Goal: Ask a question

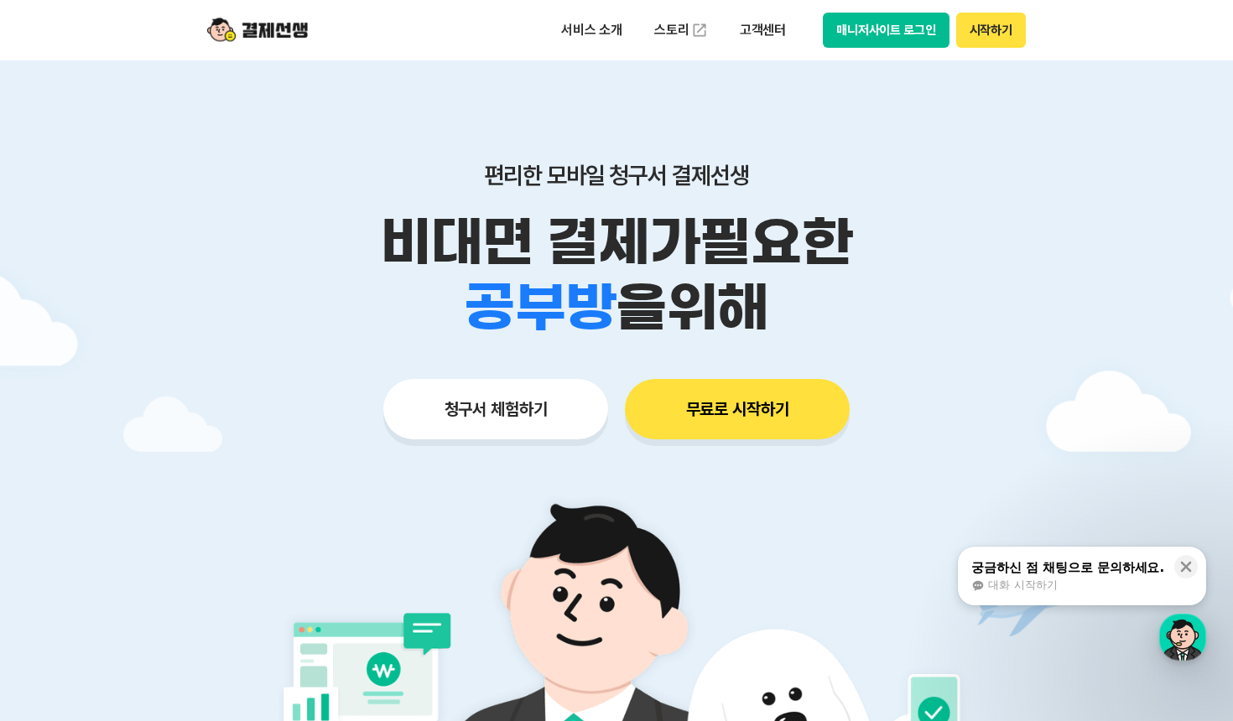
click at [699, 409] on button "무료로 시작하기" at bounding box center [737, 409] width 225 height 60
click at [764, 30] on p "고객센터" at bounding box center [763, 30] width 70 height 30
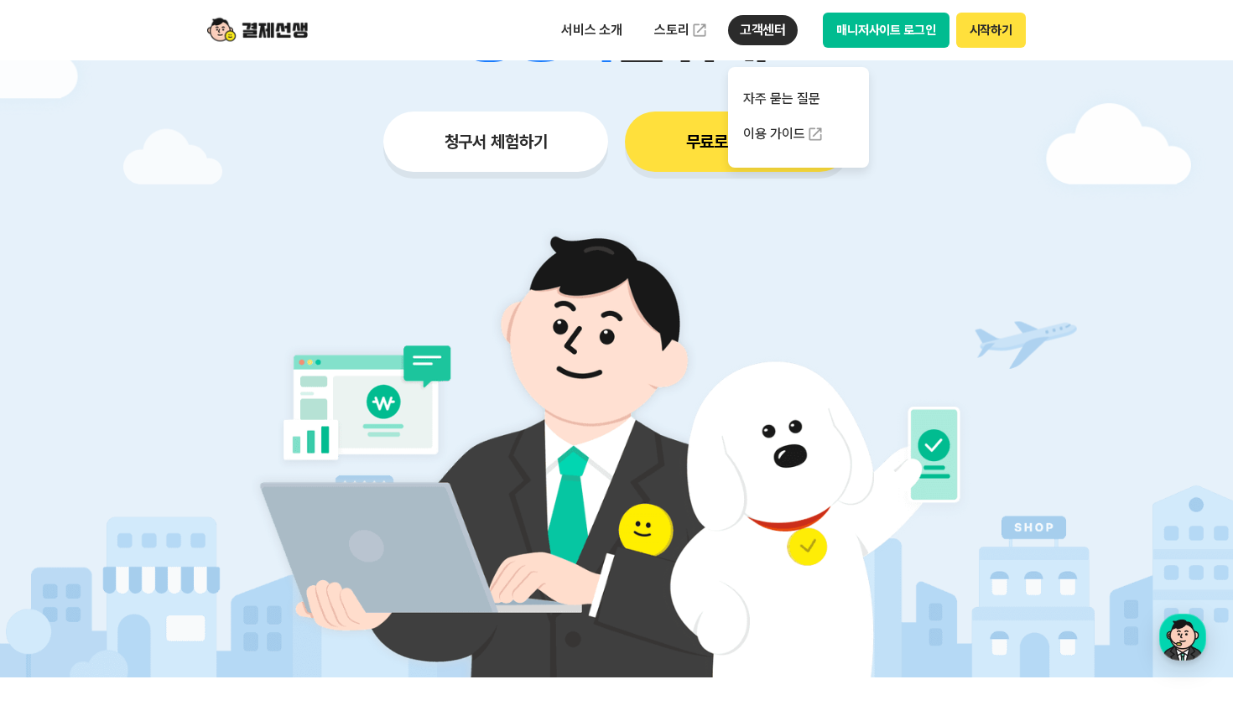
scroll to position [503, 0]
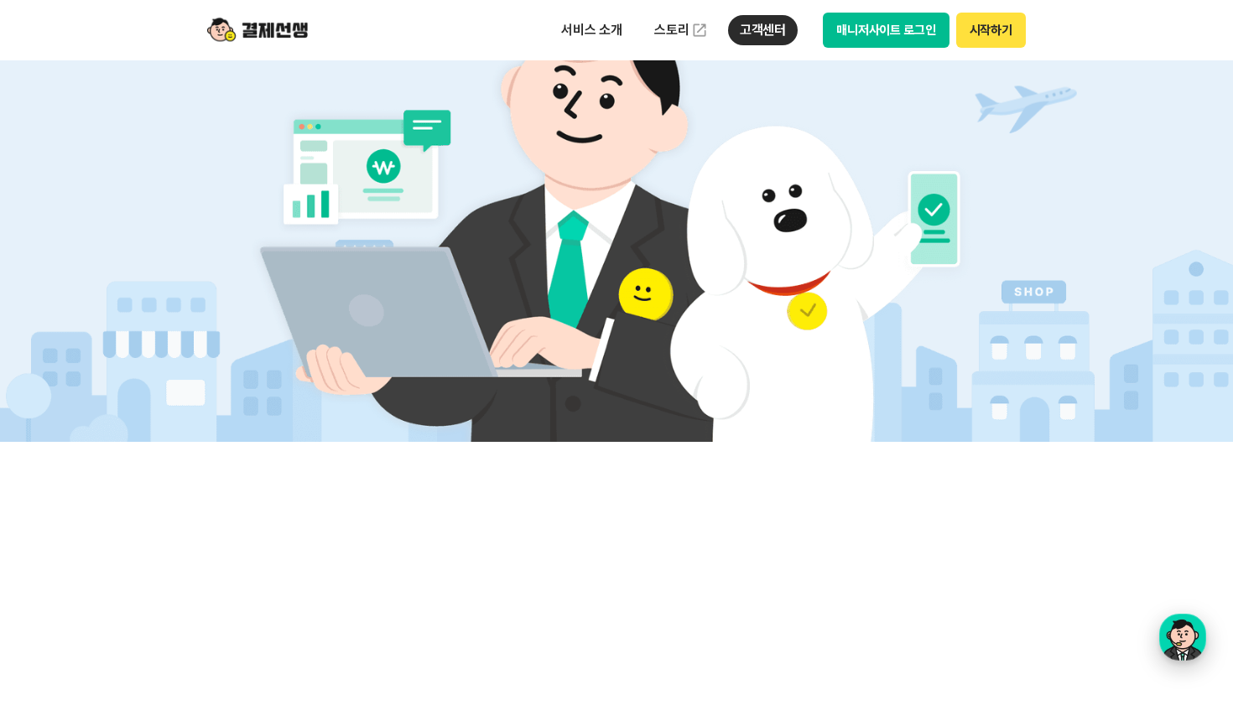
click at [1190, 641] on div "button" at bounding box center [1182, 637] width 47 height 47
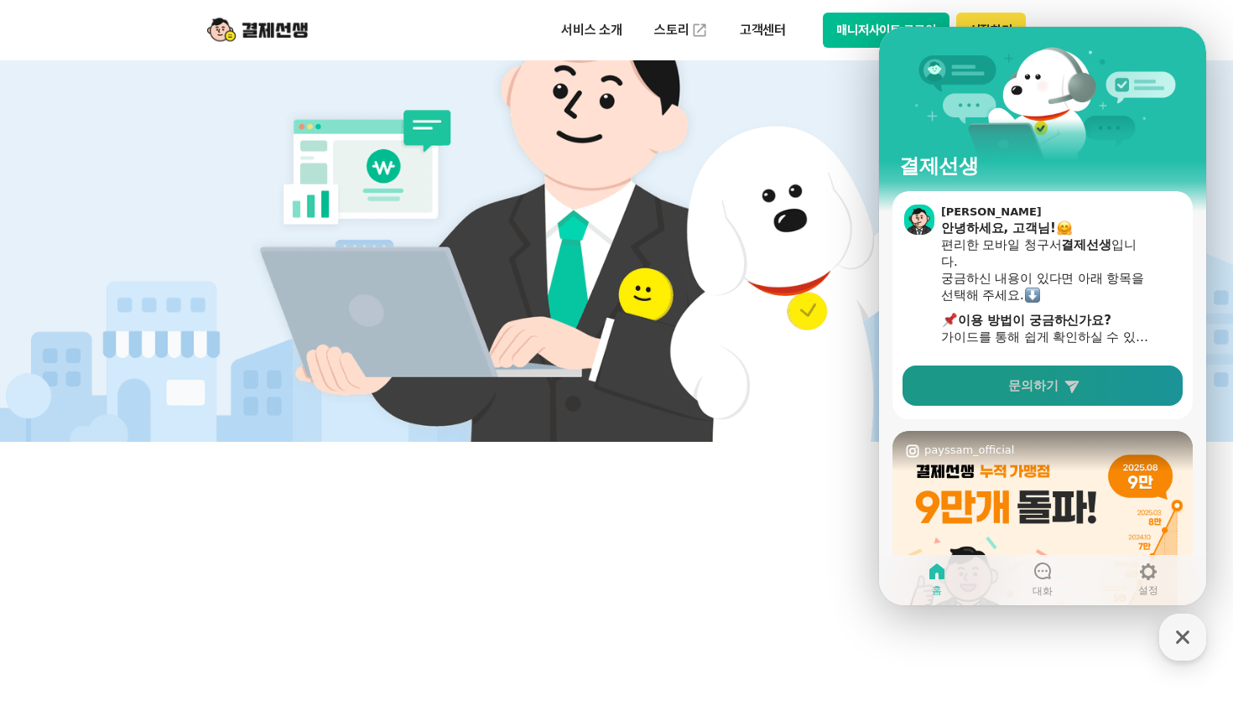
click at [1015, 393] on span "문의하기" at bounding box center [1033, 385] width 50 height 17
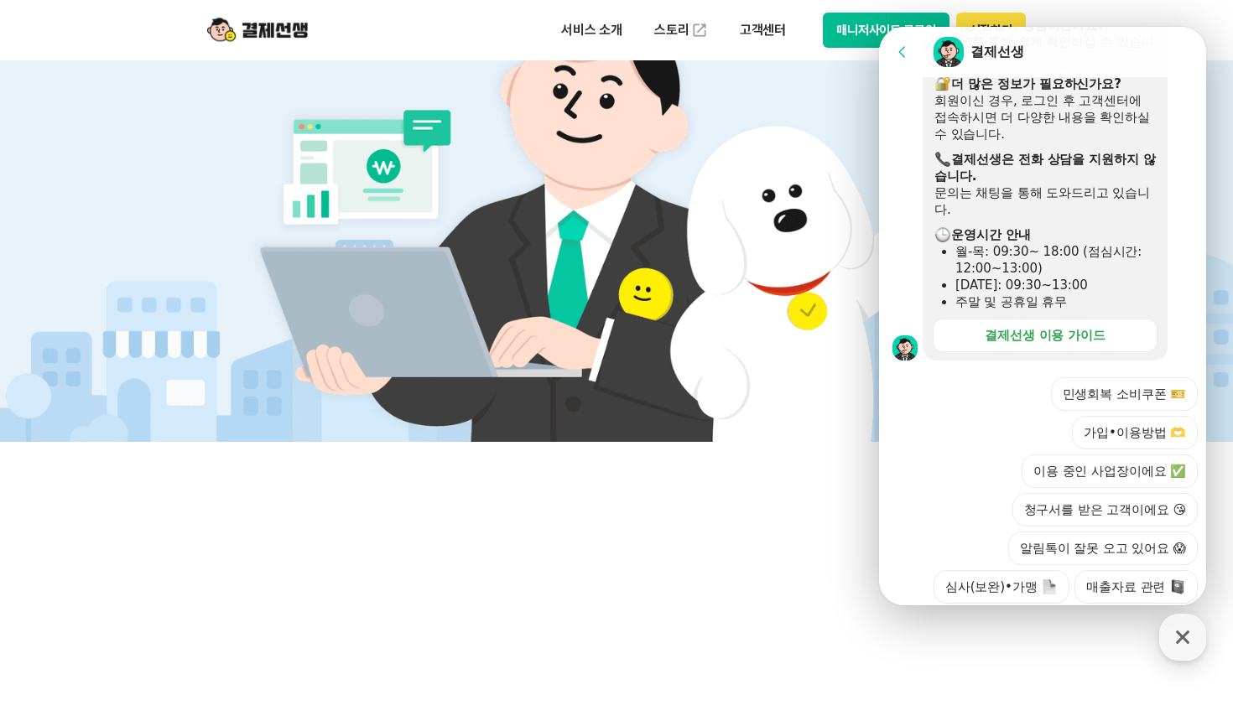
scroll to position [468, 0]
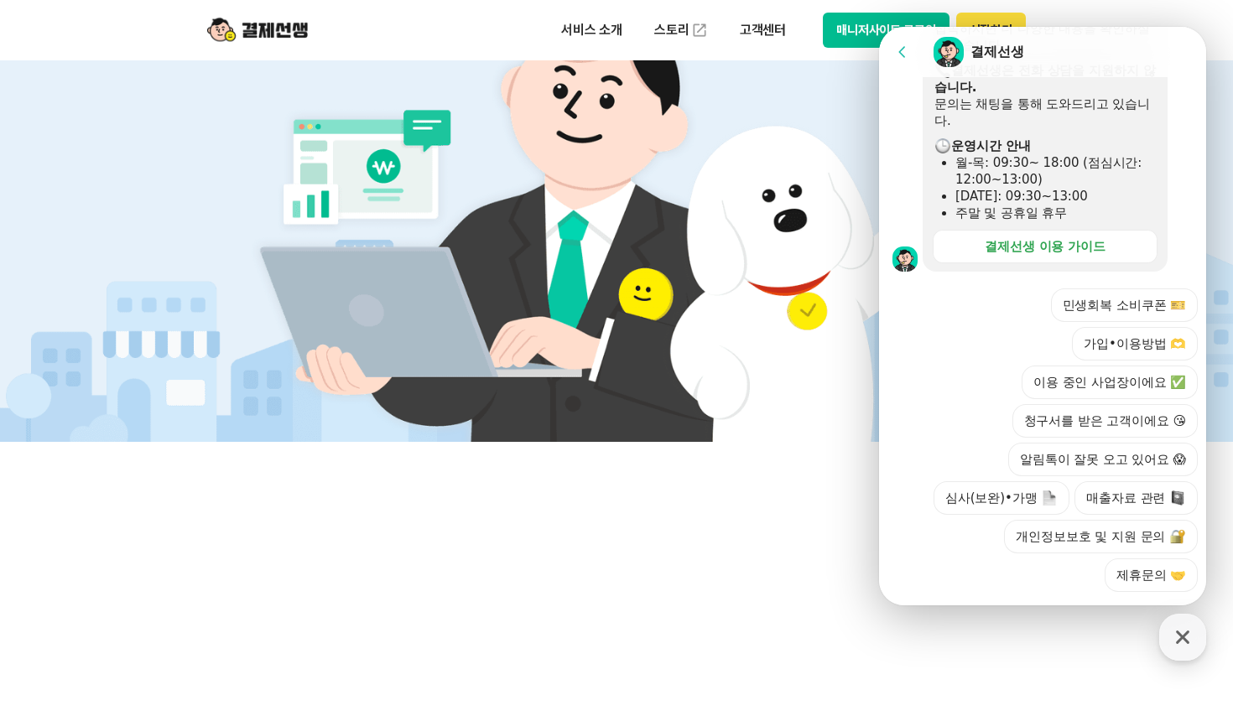
click at [1029, 592] on div at bounding box center [1045, 614] width 332 height 45
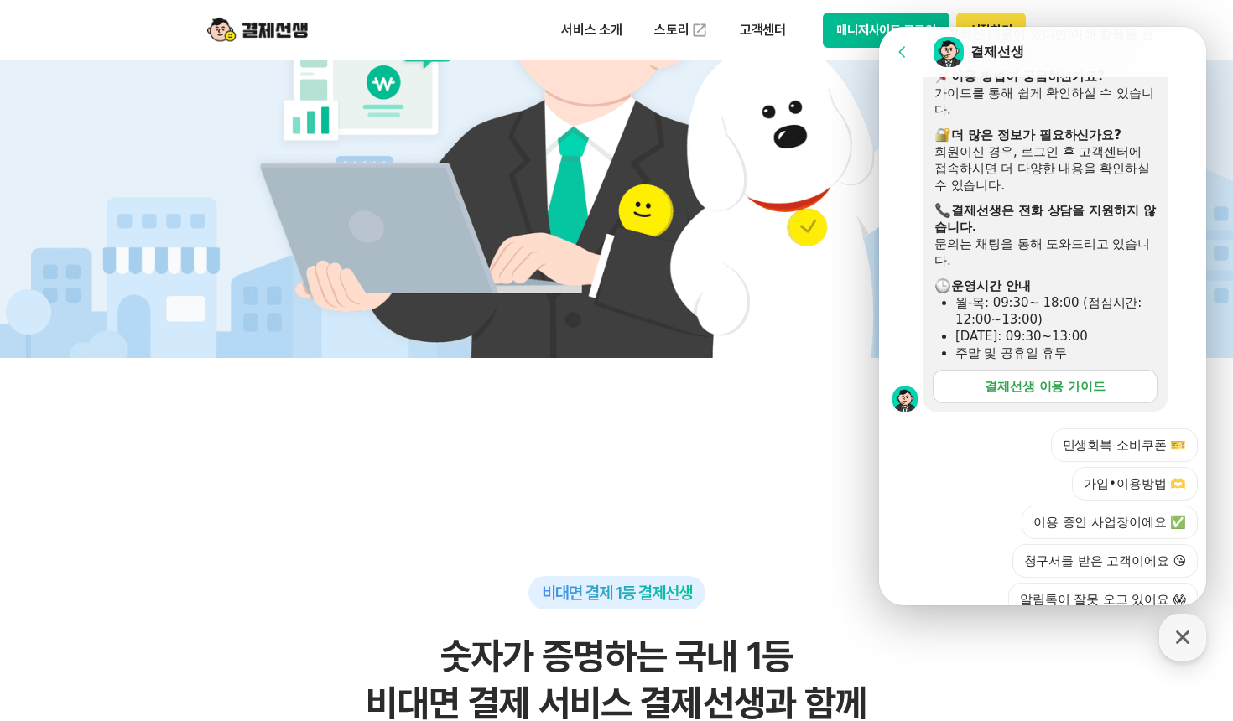
scroll to position [300, 0]
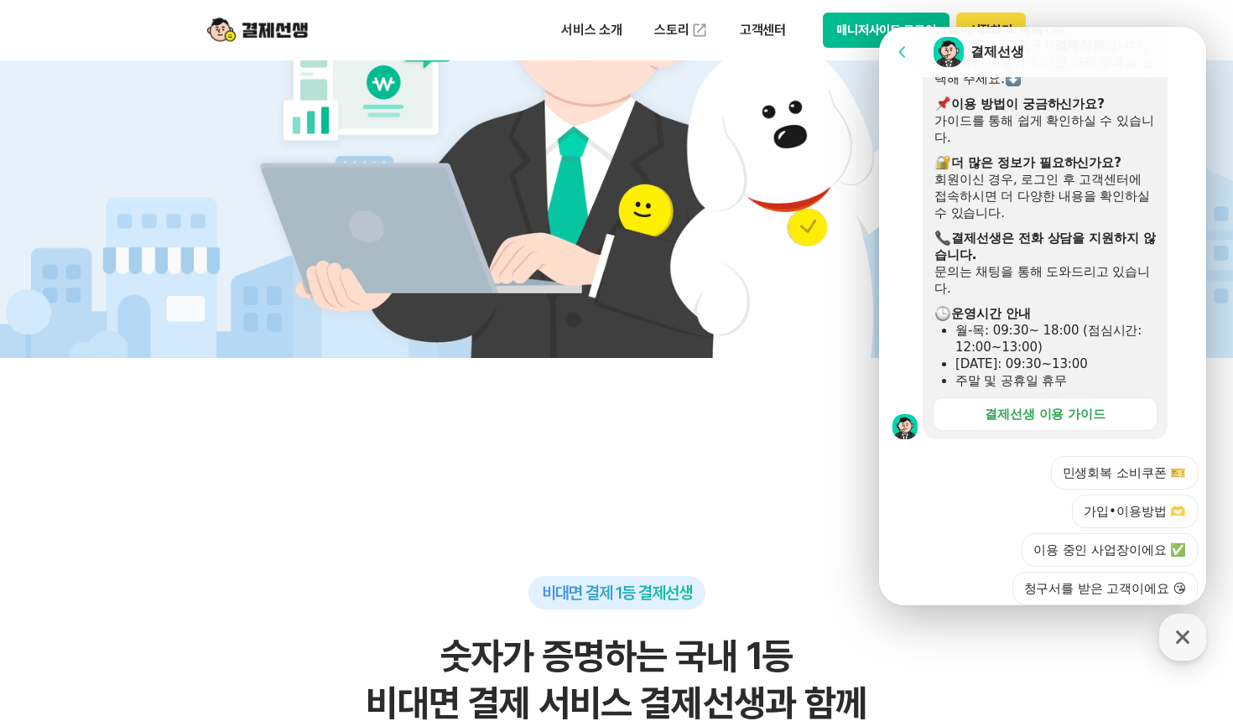
click at [990, 291] on div "문의는 채팅을 통해 도와드리고 있습니다." at bounding box center [1044, 280] width 221 height 34
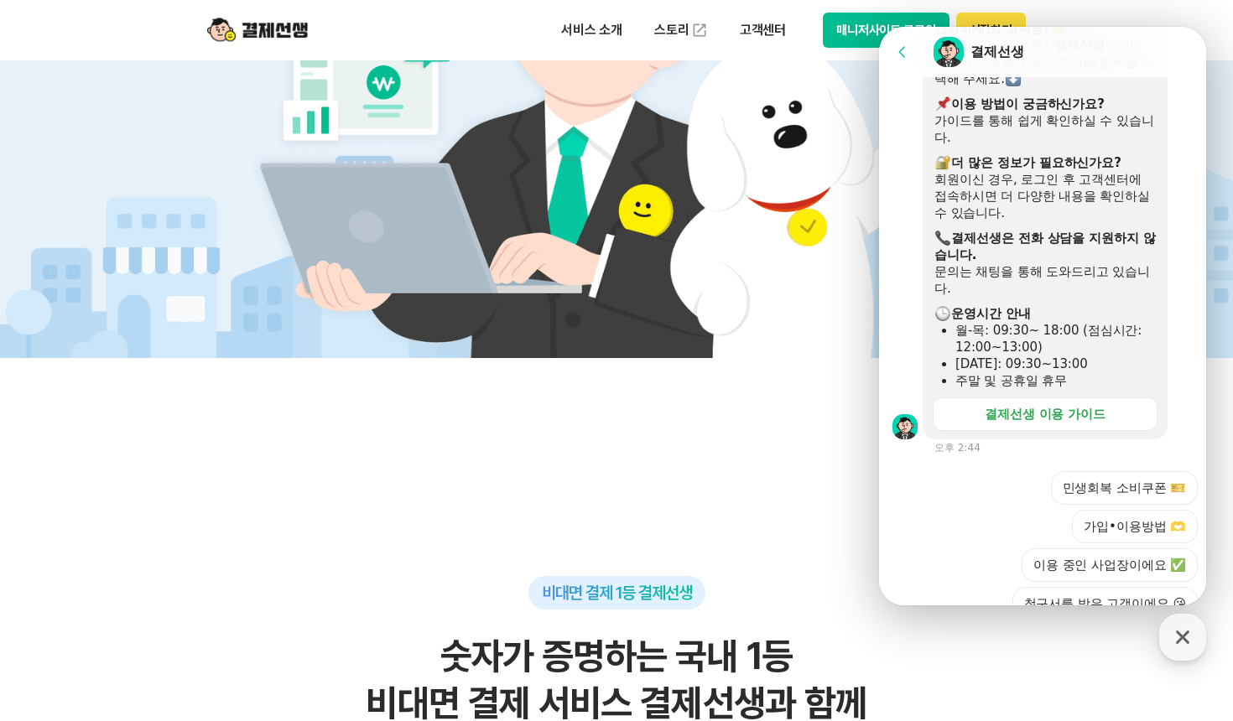
click at [1075, 351] on div "월-목: 09:30~ 18:00 (점심시간: 12:00~13:00)" at bounding box center [1055, 339] width 200 height 34
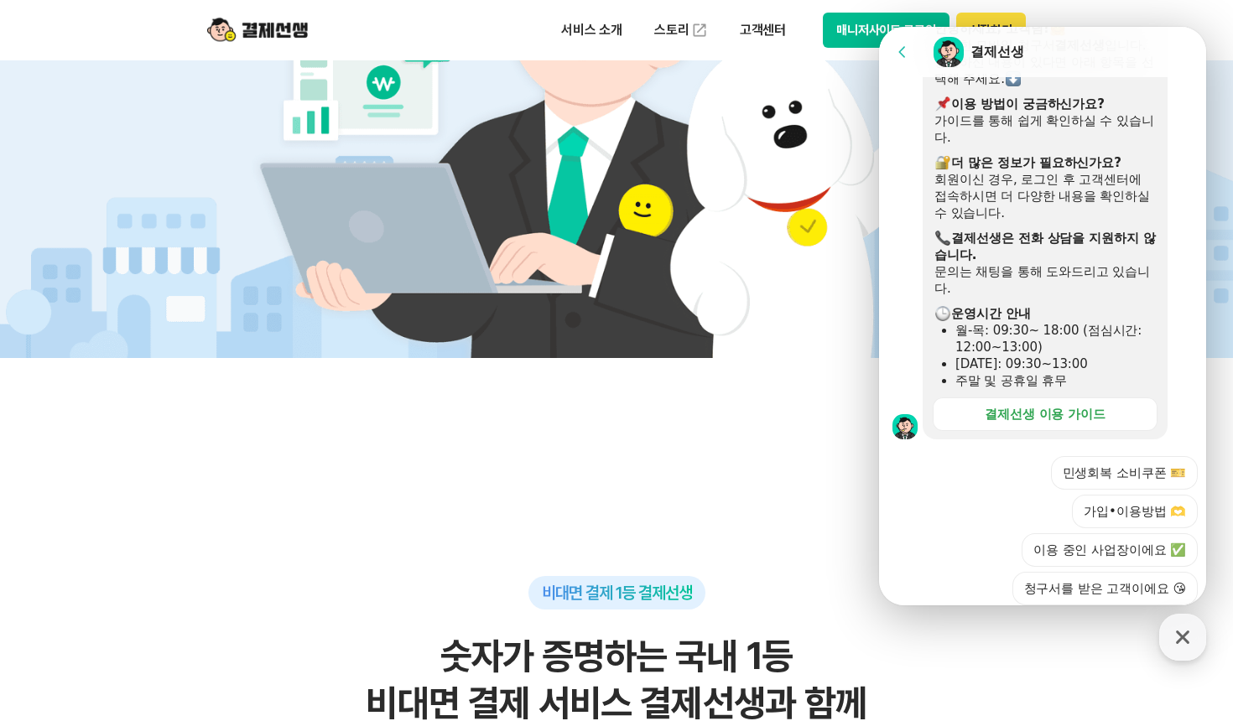
scroll to position [133, 0]
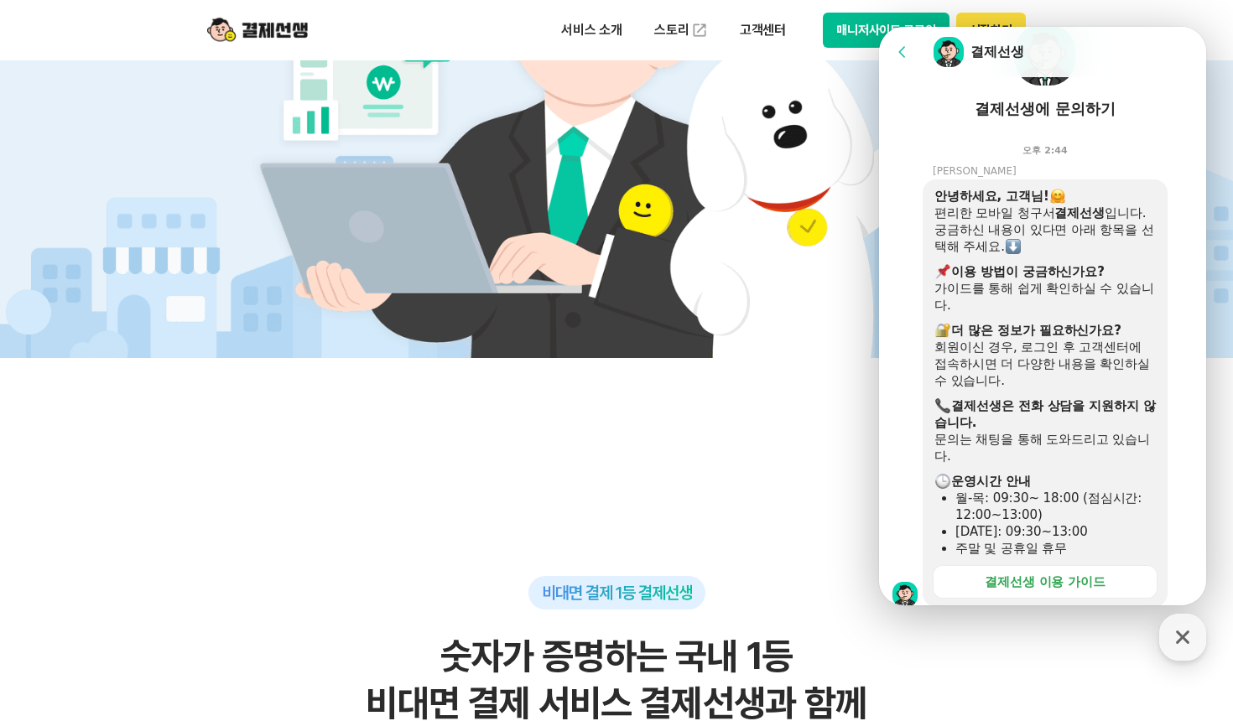
click at [1040, 76] on header "Go to previous page Chat Room 결제선생" at bounding box center [1045, 52] width 332 height 50
drag, startPoint x: 1040, startPoint y: 76, endPoint x: 986, endPoint y: 207, distance: 141.4
click at [986, 207] on div "편리한 모바일 청구서 결제선생 입니다." at bounding box center [1044, 213] width 221 height 17
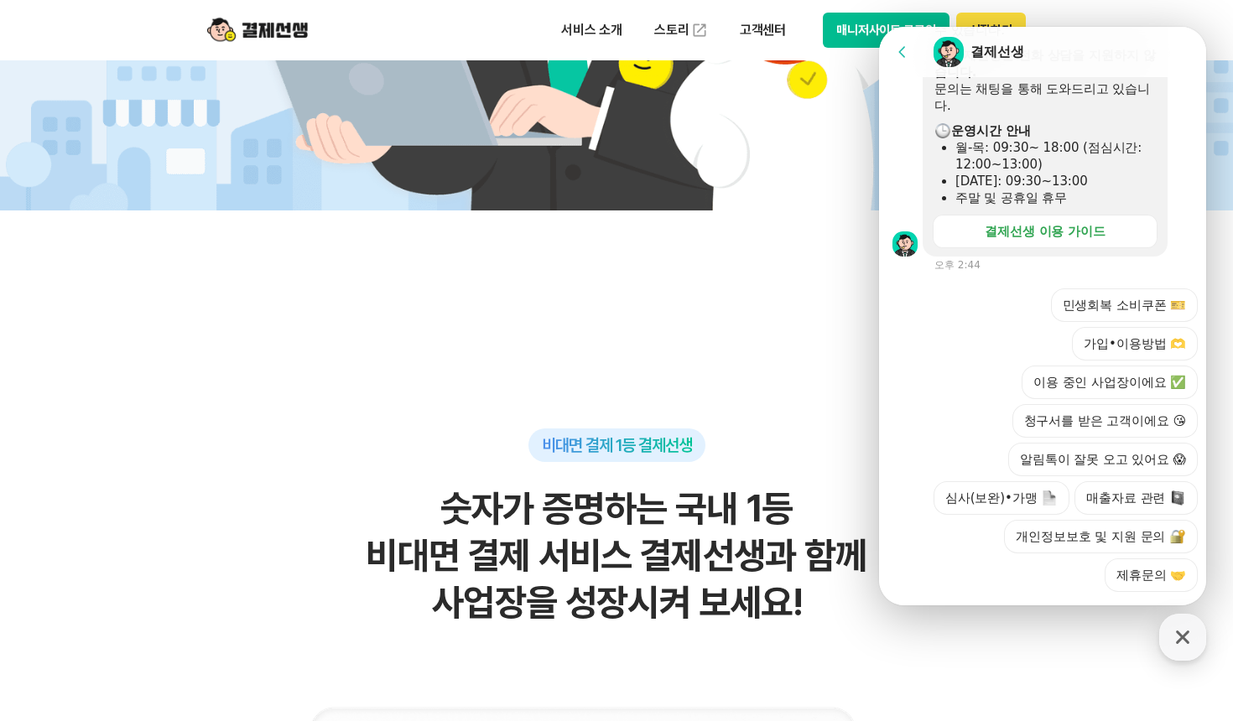
scroll to position [755, 0]
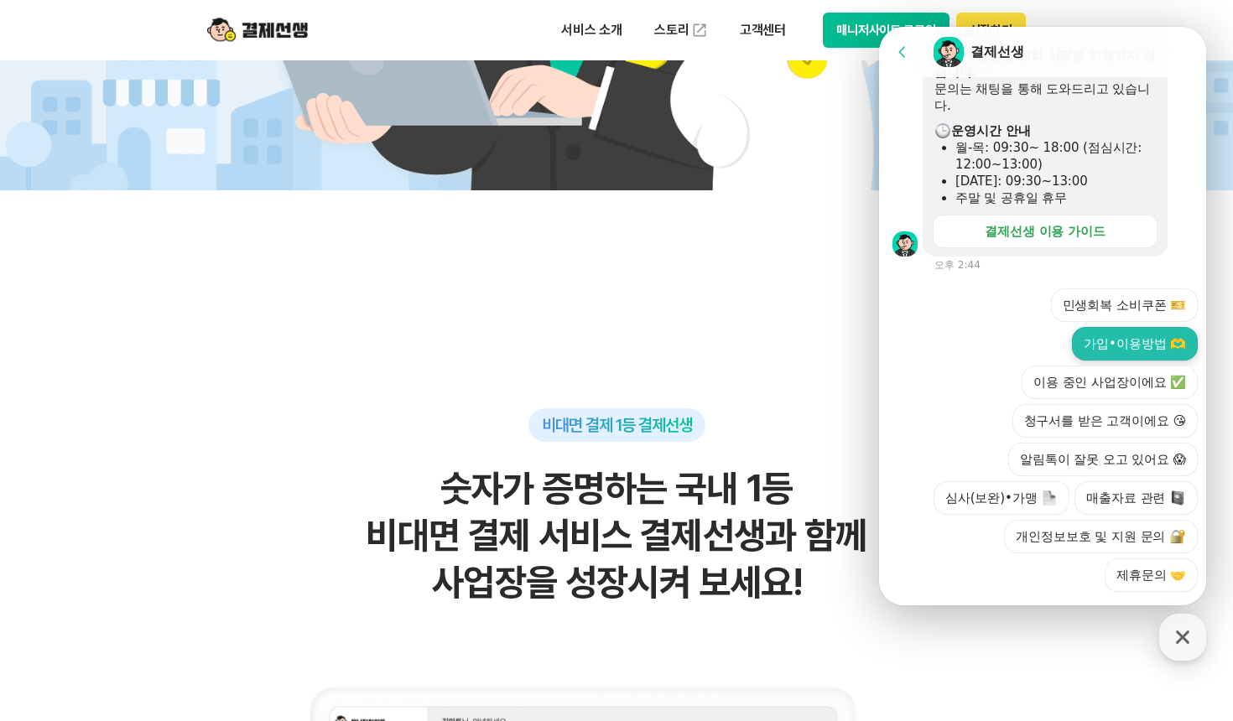
click at [1150, 327] on button "가입•이용방법 🫶" at bounding box center [1135, 344] width 126 height 34
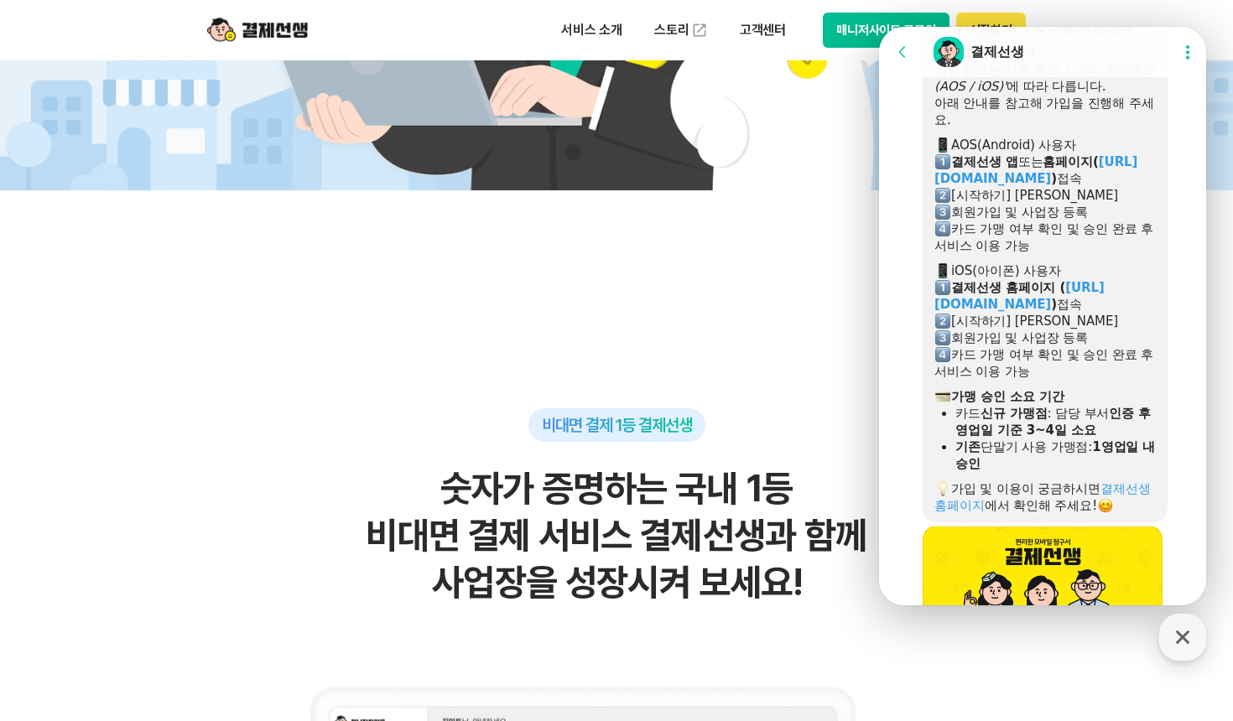
scroll to position [741, 0]
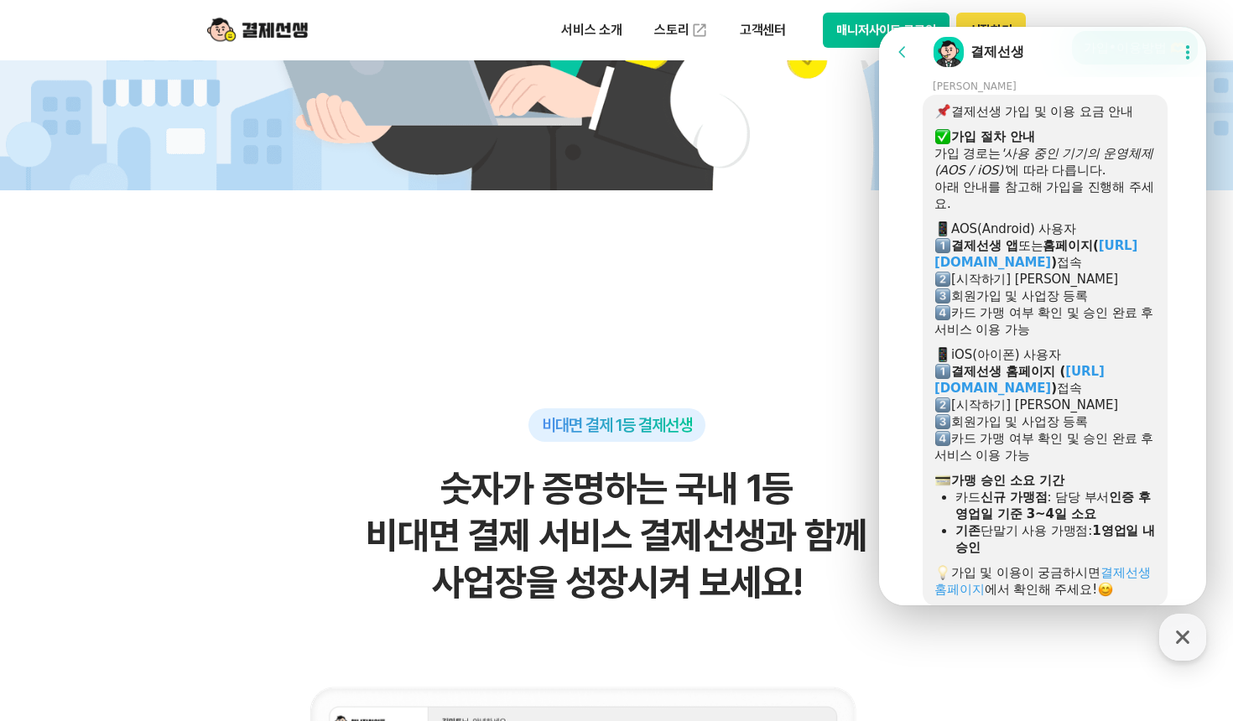
drag, startPoint x: 1075, startPoint y: 336, endPoint x: 939, endPoint y: 318, distance: 137.0
click at [939, 318] on div "카드 가맹 여부 확인 및 승인 완료 후 서비스 이용 가능" at bounding box center [1044, 321] width 221 height 34
drag, startPoint x: 939, startPoint y: 318, endPoint x: 1104, endPoint y: 359, distance: 169.5
click at [1104, 359] on div "iOS(아이폰) 사용자" at bounding box center [1044, 354] width 221 height 17
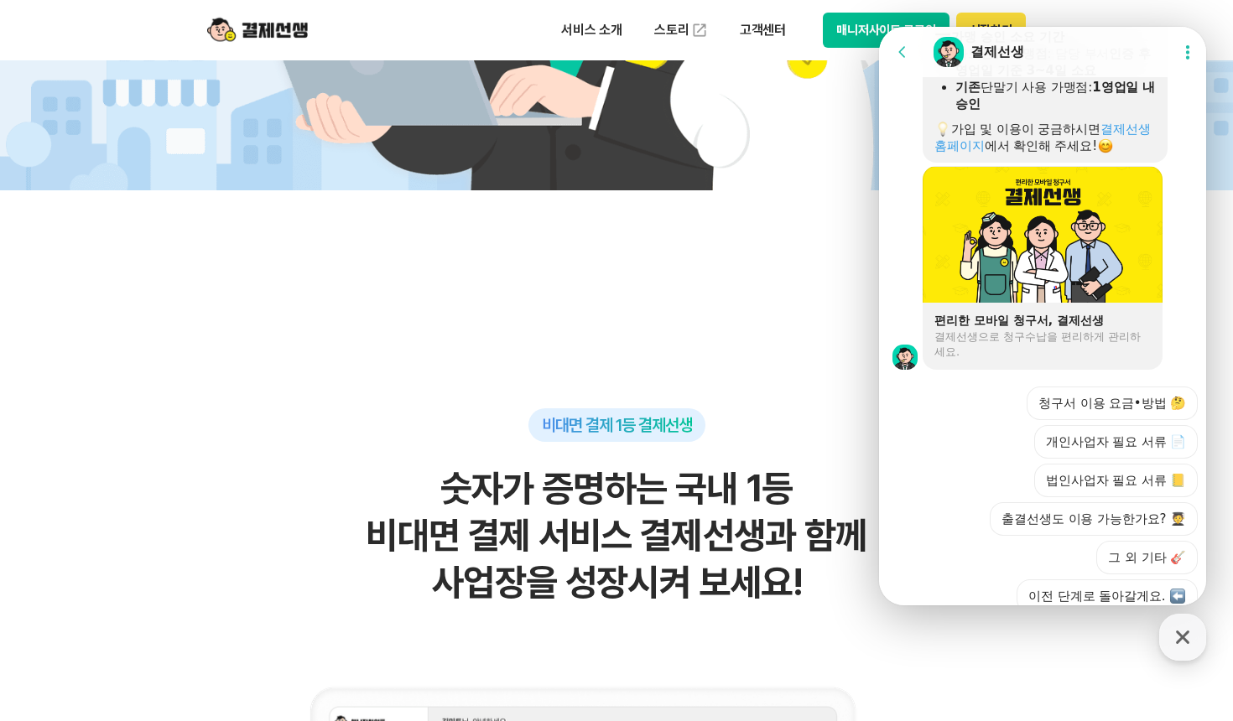
scroll to position [1160, 0]
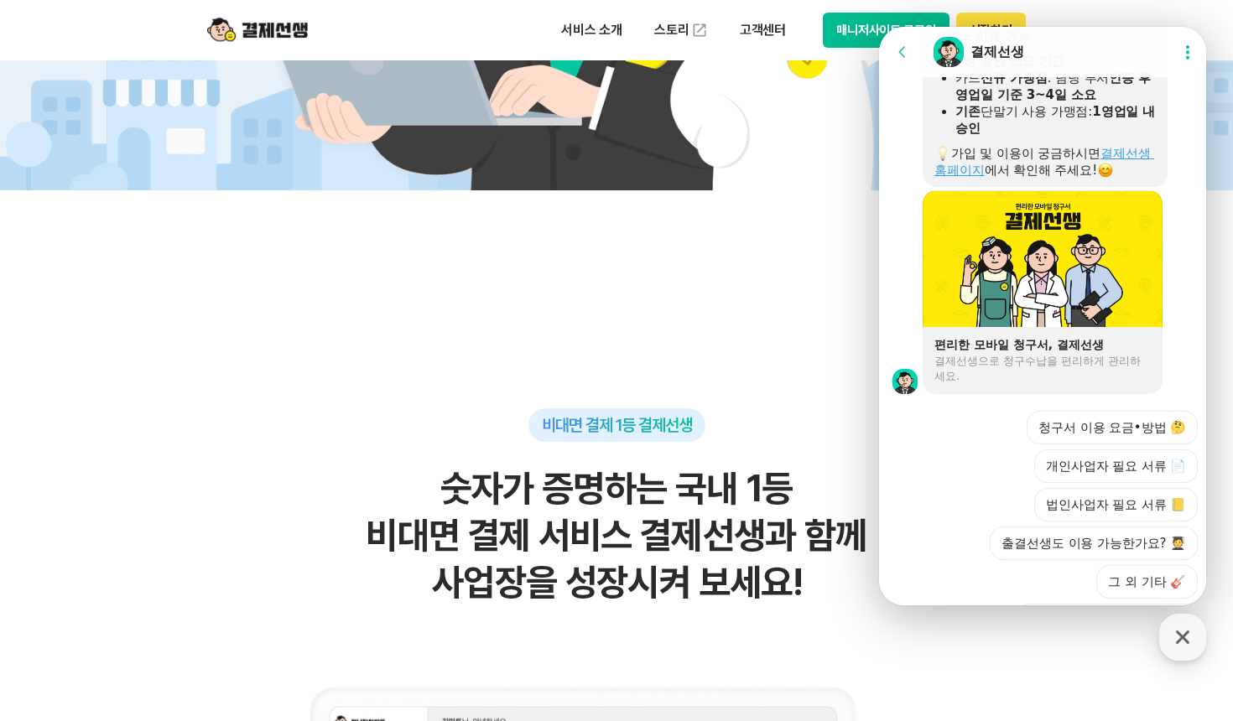
click at [961, 177] on link "결제선생 홈페이지" at bounding box center [1044, 162] width 220 height 32
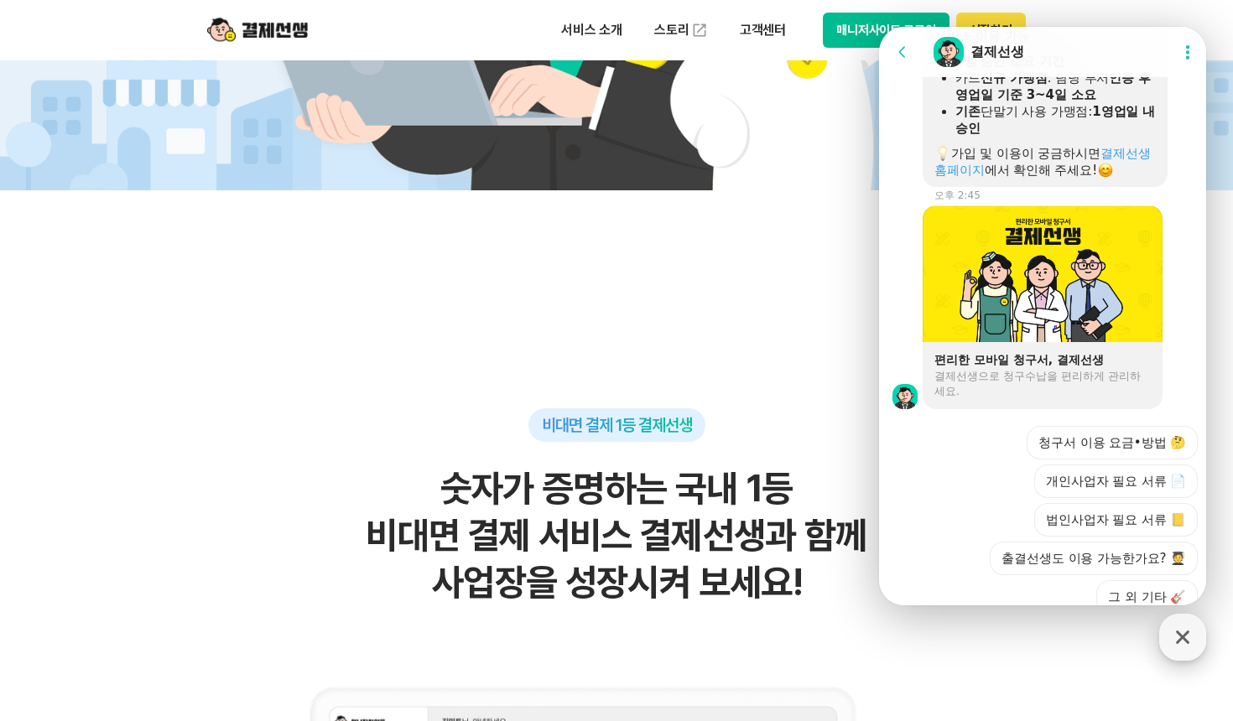
click at [1174, 641] on icon "button" at bounding box center [1183, 637] width 30 height 30
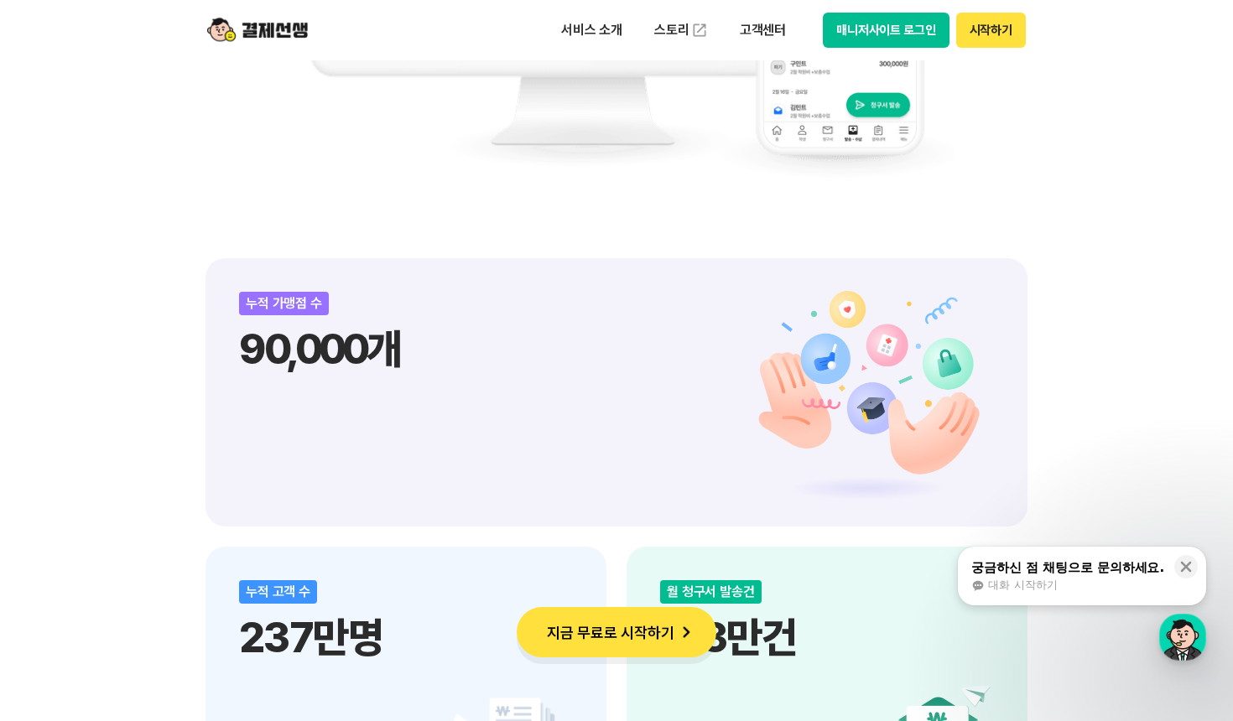
scroll to position [1761, 0]
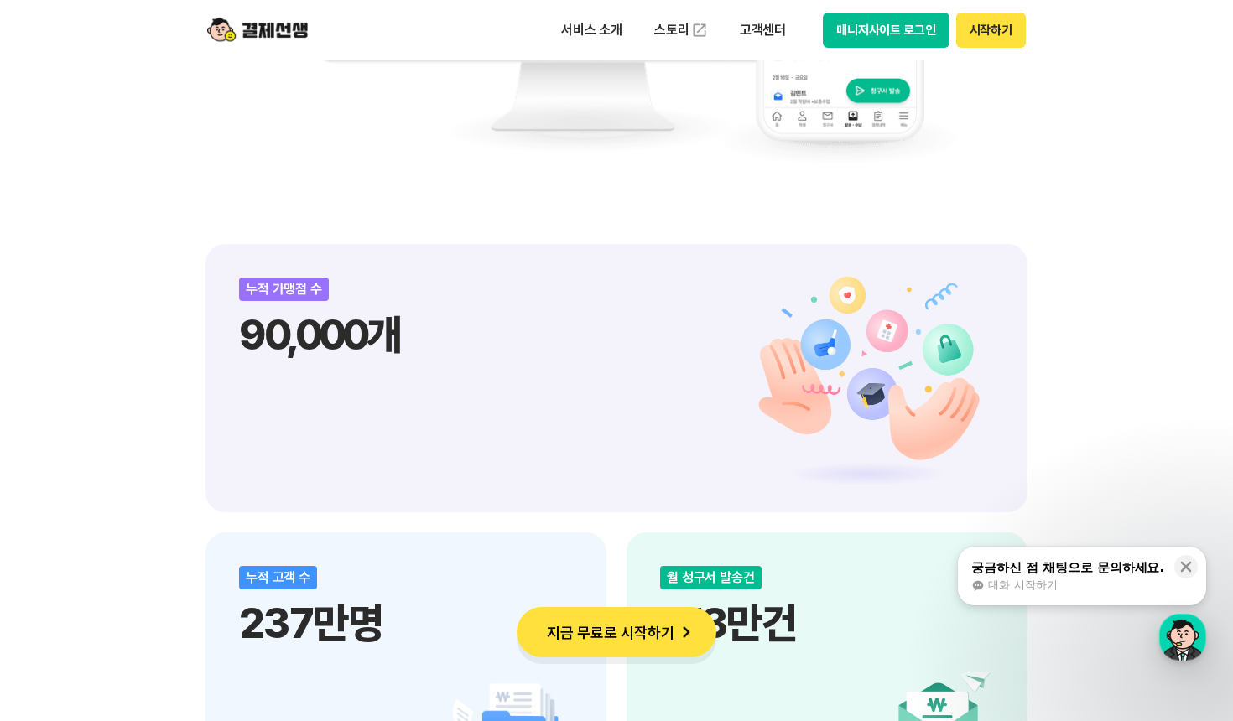
click at [1009, 579] on span "대화 시작하기" at bounding box center [1022, 585] width 69 height 15
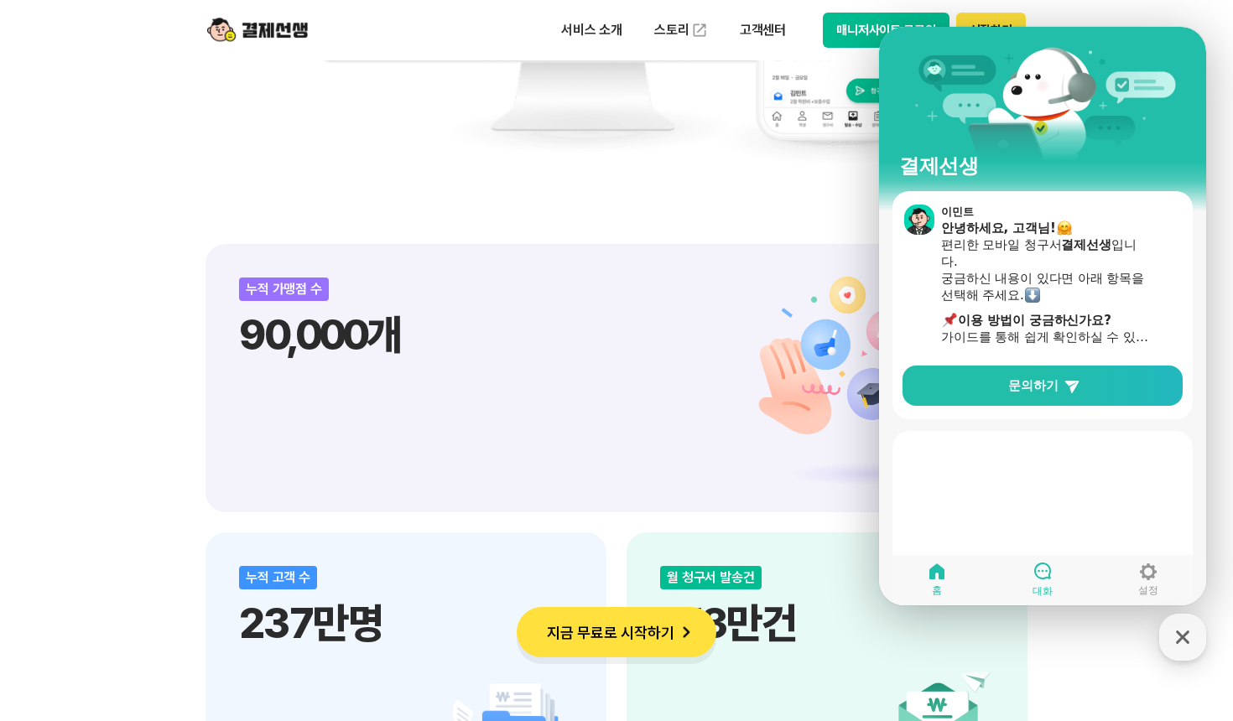
click at [1060, 580] on link "대화" at bounding box center [1043, 580] width 106 height 42
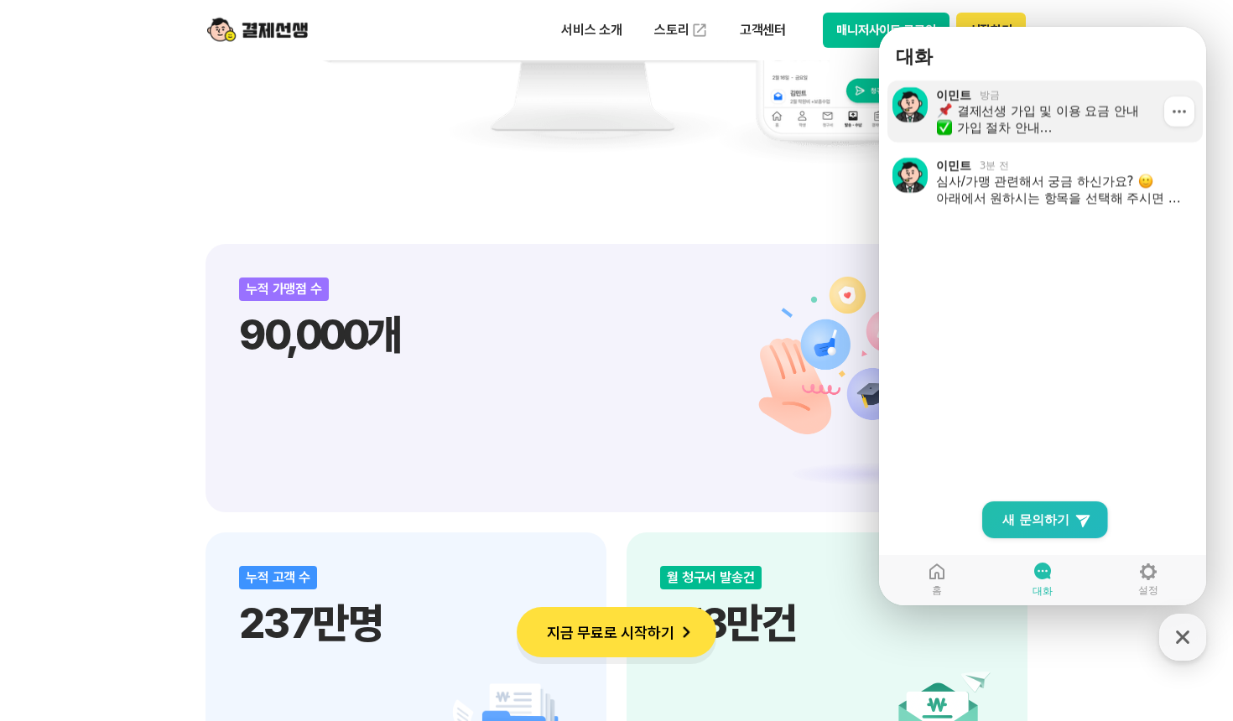
click at [1037, 116] on div "결제선생 가입 및 이용 요금 안내 가입 절차 안내 가입 경로는 '사용 중인 기기의 운영체제(AOS / iOS)' 에 따라 다릅니다. 아래 안내…" at bounding box center [1063, 119] width 255 height 34
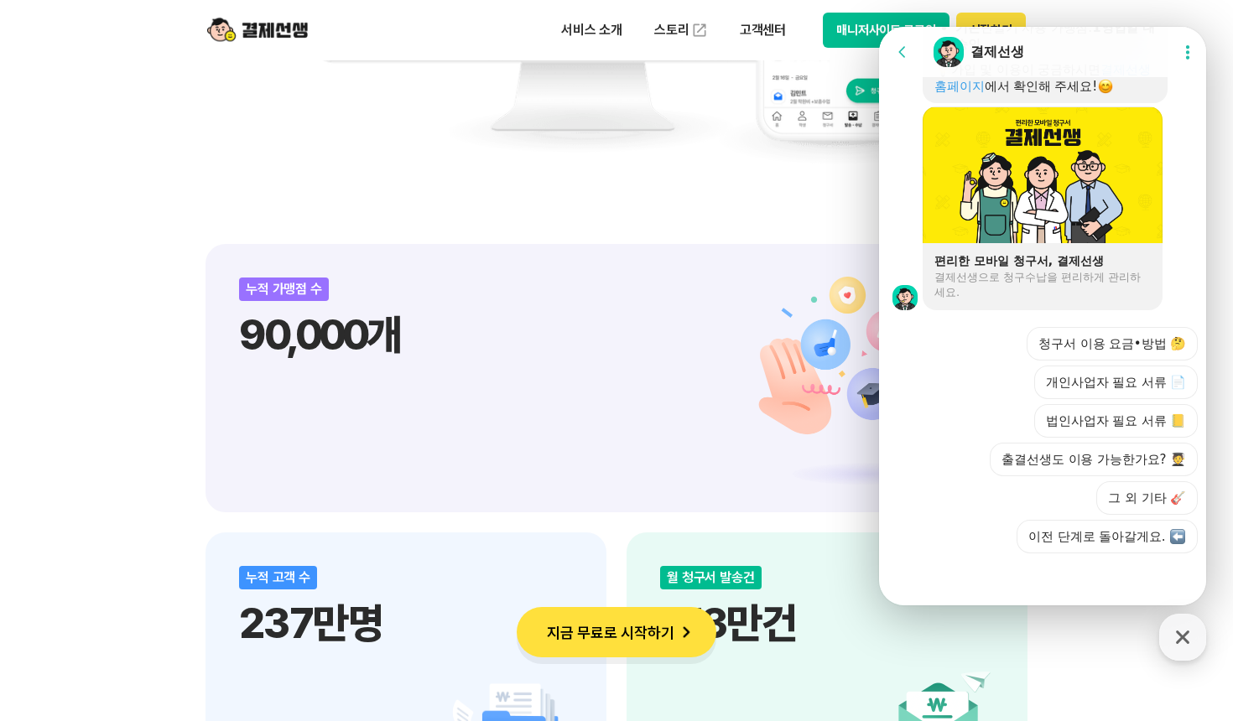
scroll to position [1229, 0]
click at [895, 48] on icon at bounding box center [902, 52] width 17 height 17
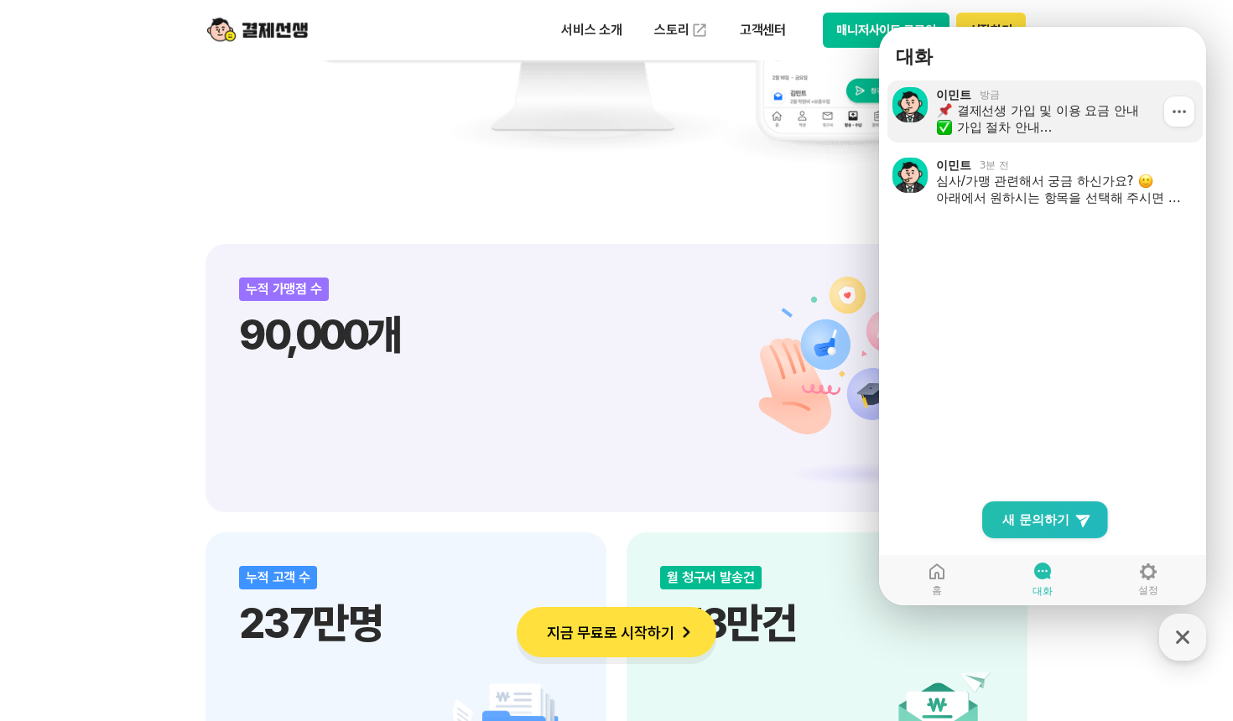
click at [1171, 117] on icon at bounding box center [1179, 111] width 17 height 17
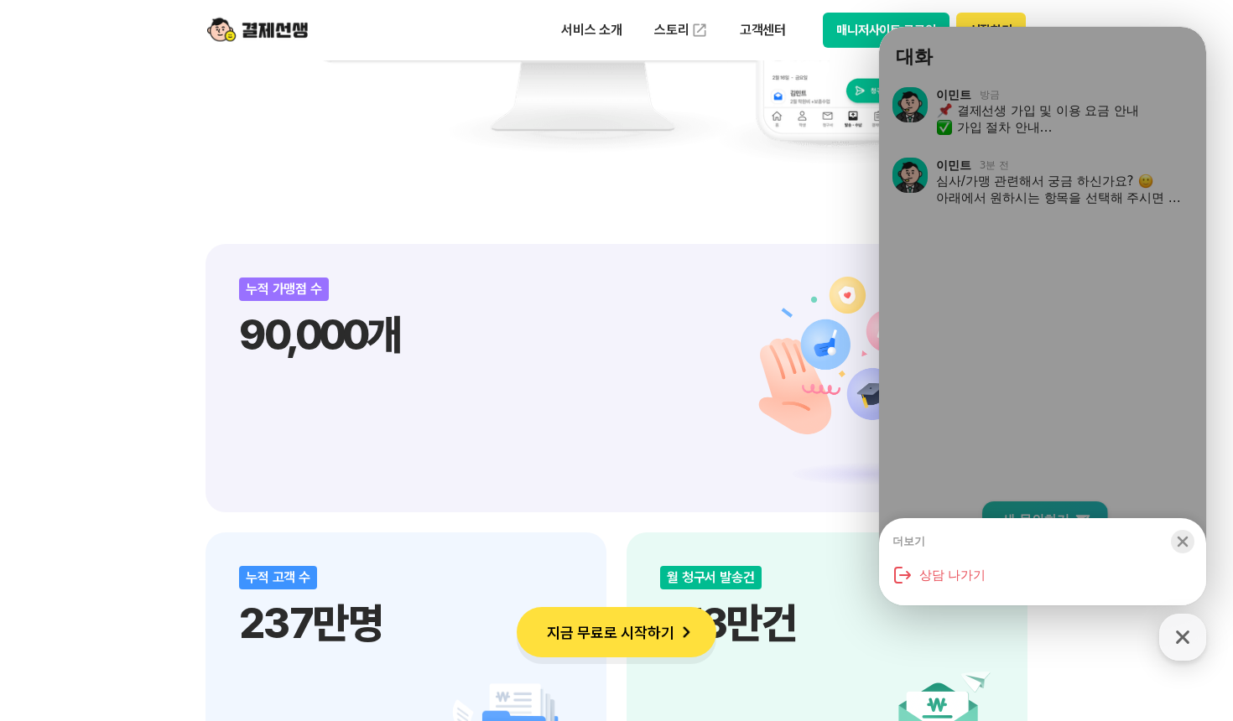
click at [1178, 542] on icon "button" at bounding box center [1182, 541] width 17 height 17
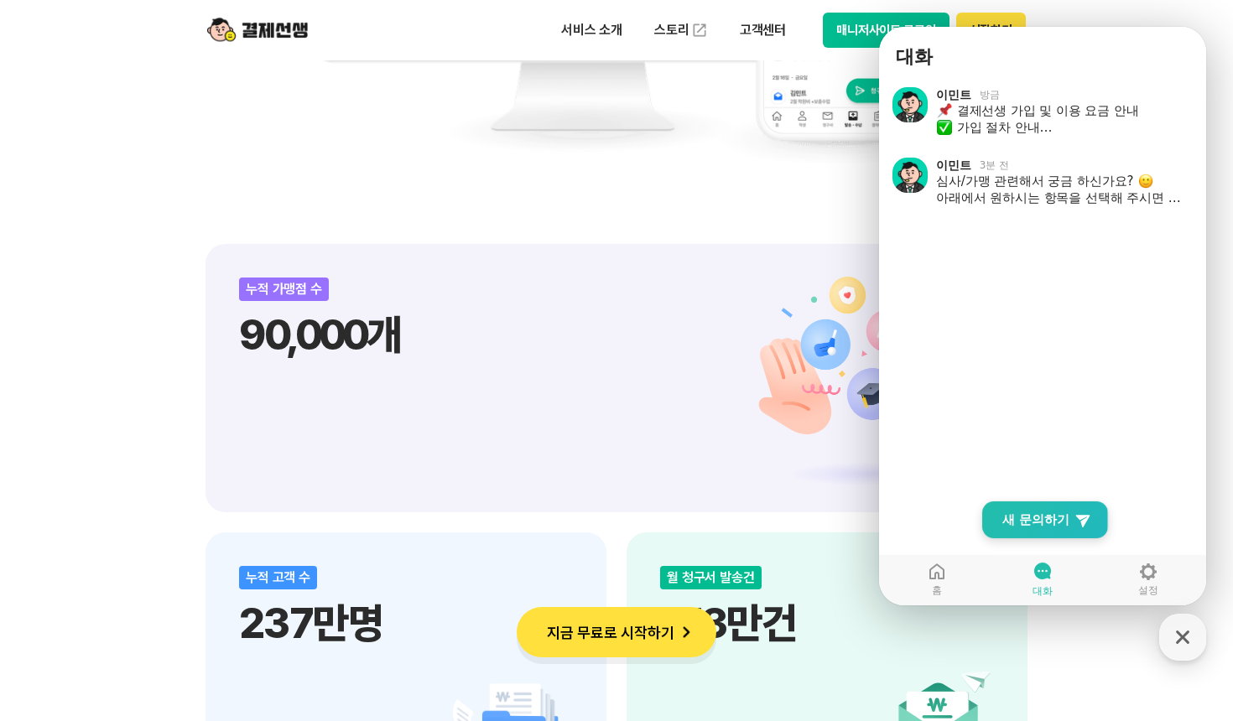
click at [1051, 512] on span "새 문의하기" at bounding box center [1035, 520] width 67 height 17
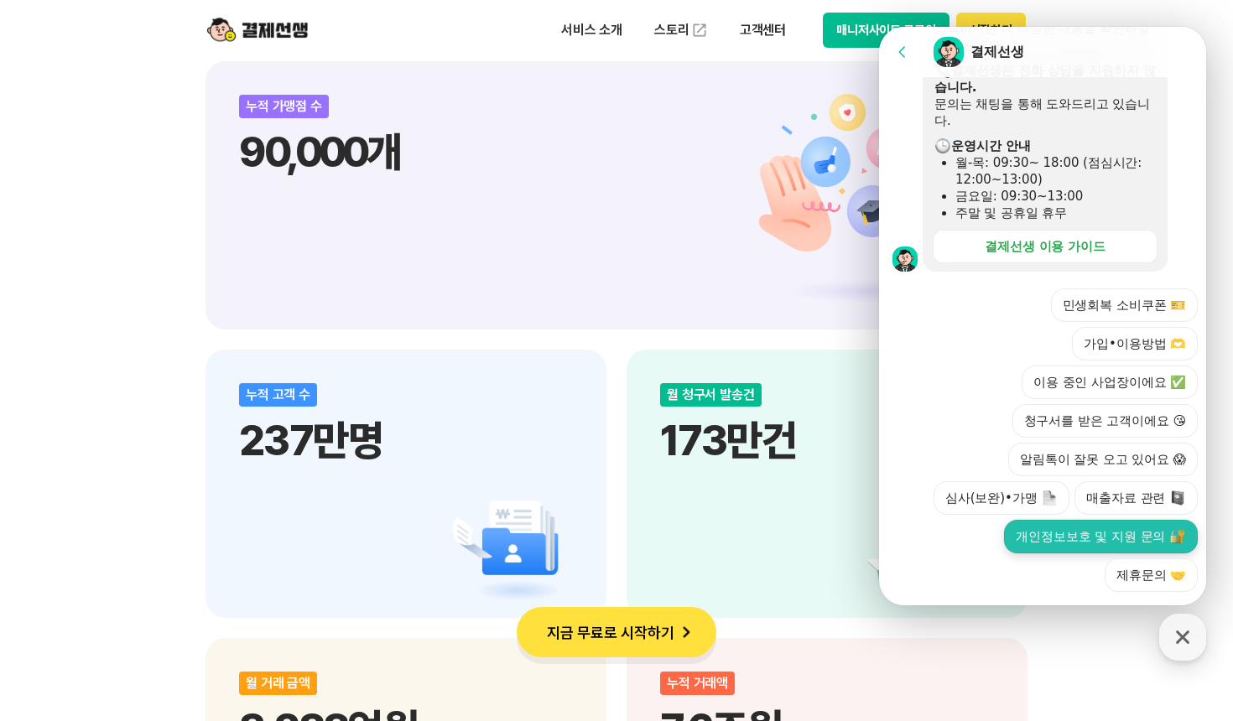
scroll to position [2013, 0]
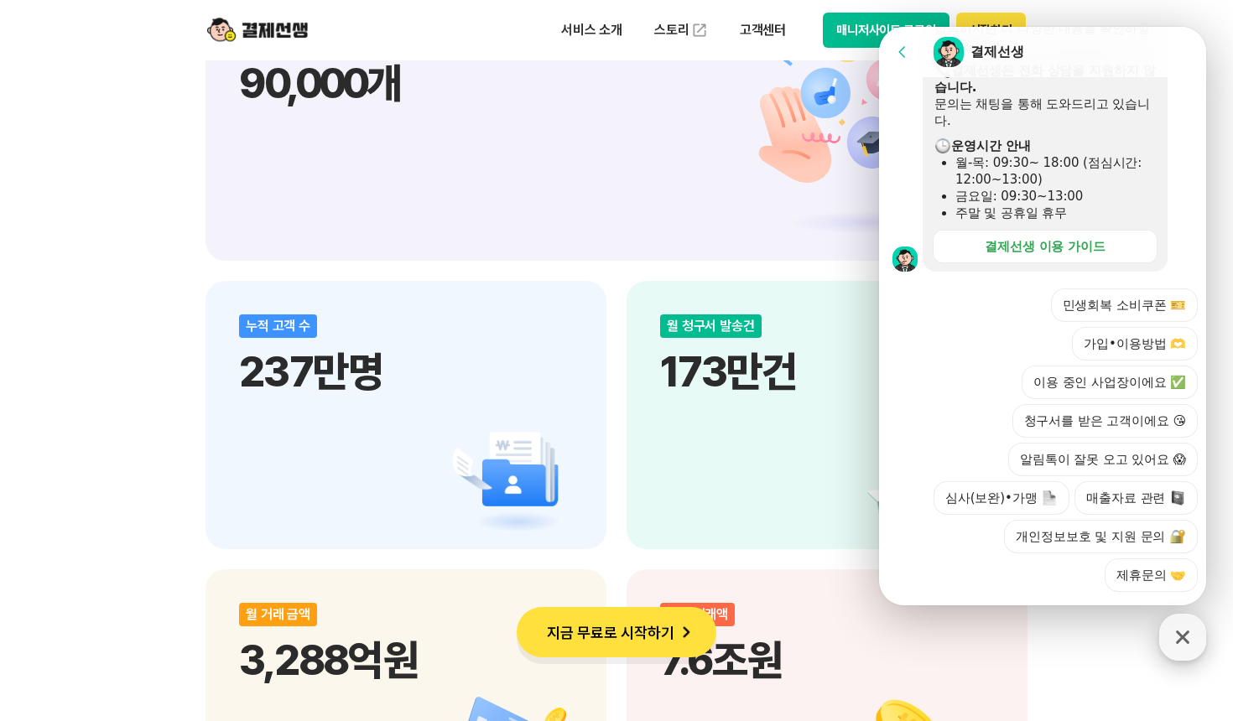
click at [1173, 639] on icon "button" at bounding box center [1183, 637] width 30 height 30
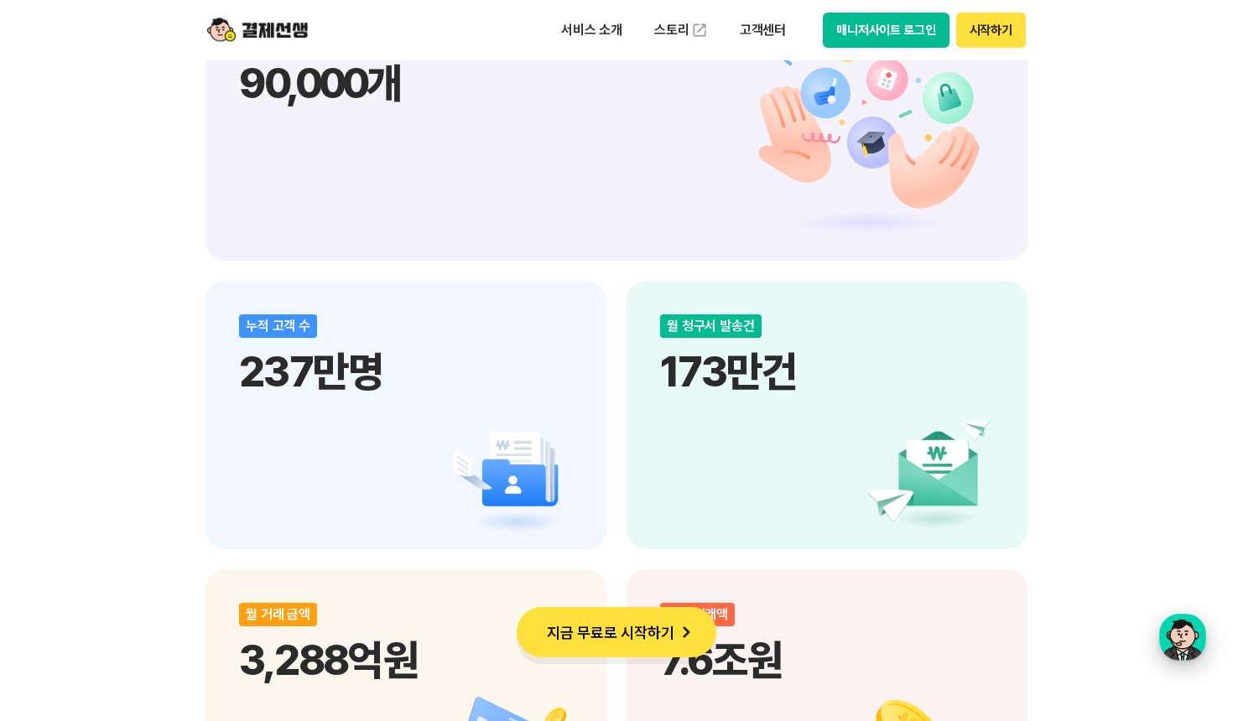
click at [1173, 639] on div "button" at bounding box center [1182, 637] width 47 height 47
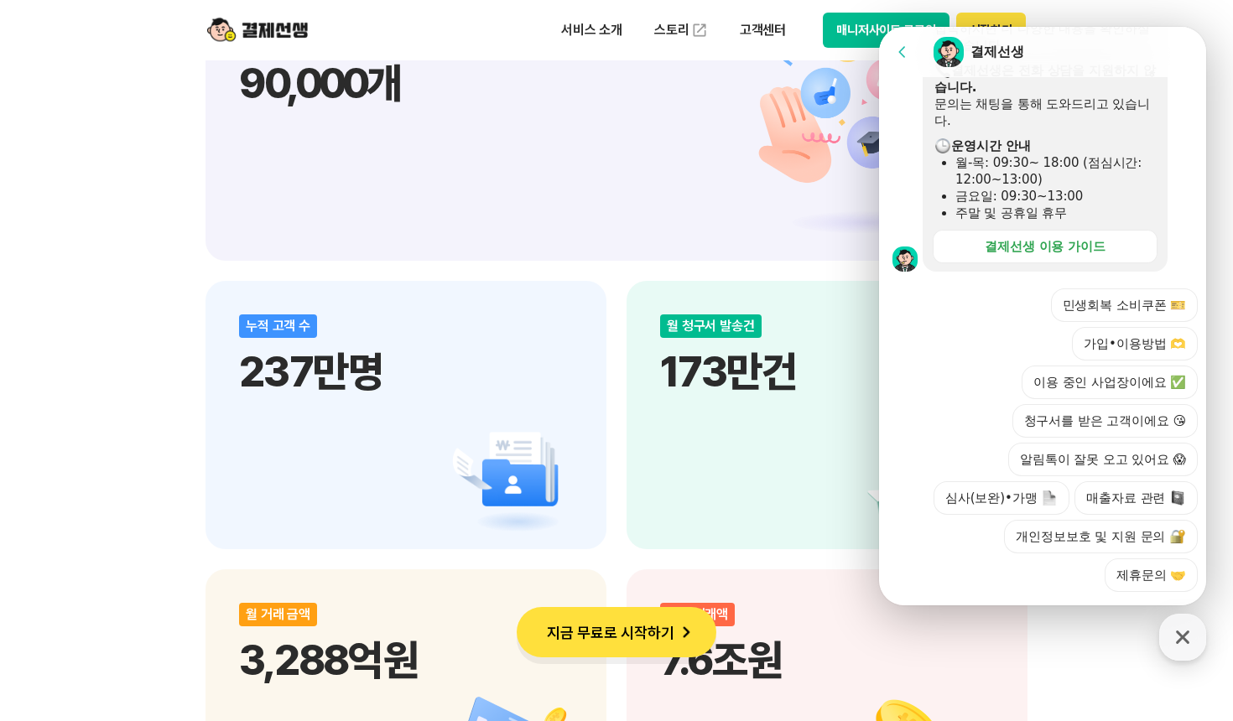
click at [911, 49] on button "Go to previous page" at bounding box center [909, 52] width 44 height 34
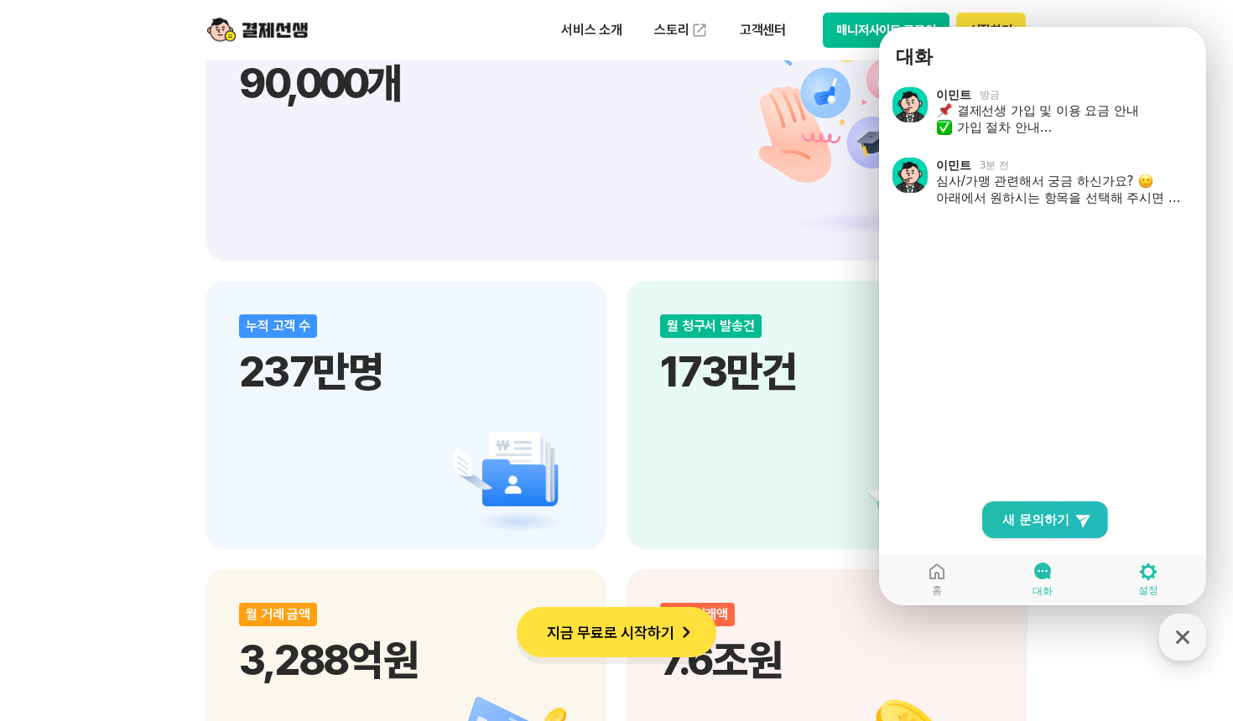
click at [1150, 580] on icon at bounding box center [1148, 572] width 20 height 20
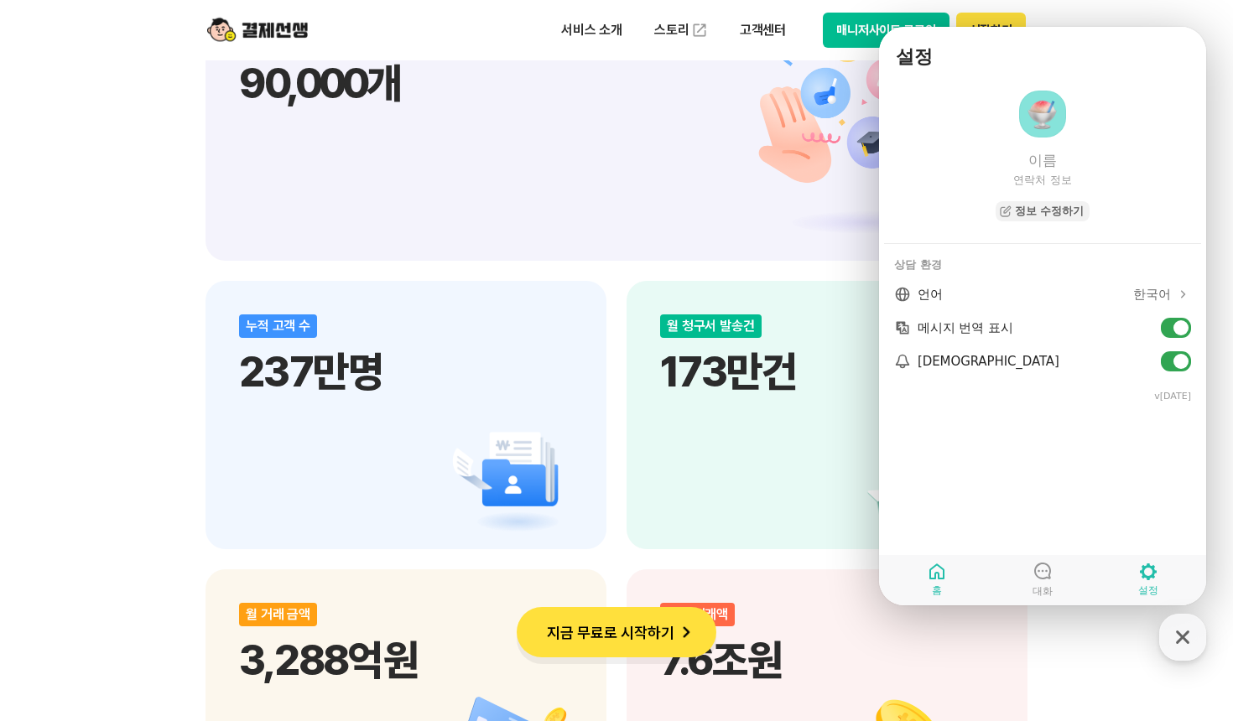
click at [948, 569] on link "홈" at bounding box center [937, 580] width 106 height 42
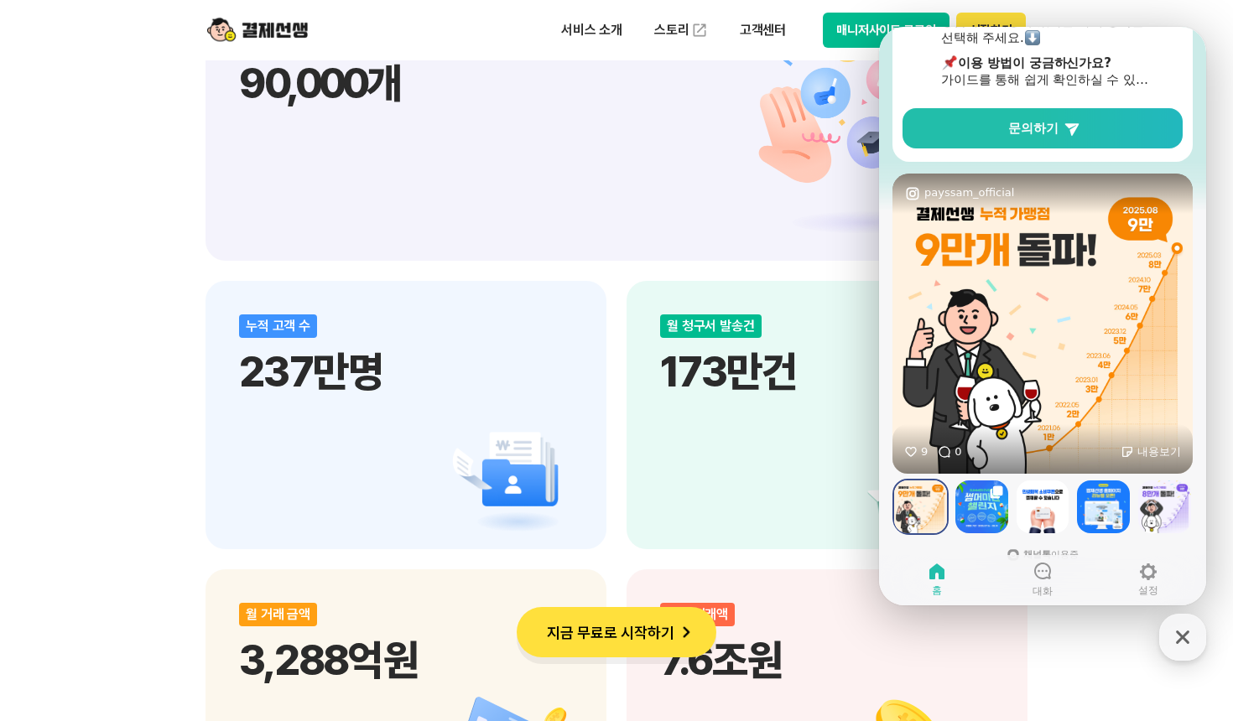
scroll to position [288, 0]
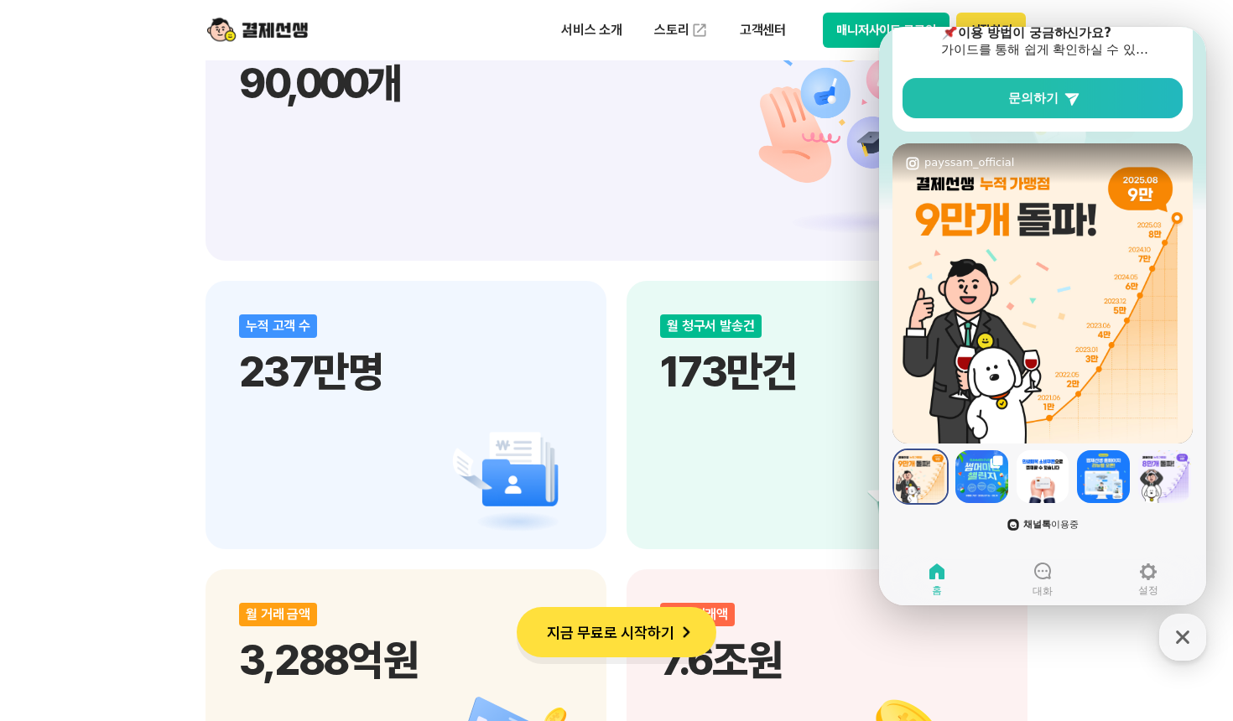
click at [1012, 523] on icon at bounding box center [1013, 524] width 13 height 13
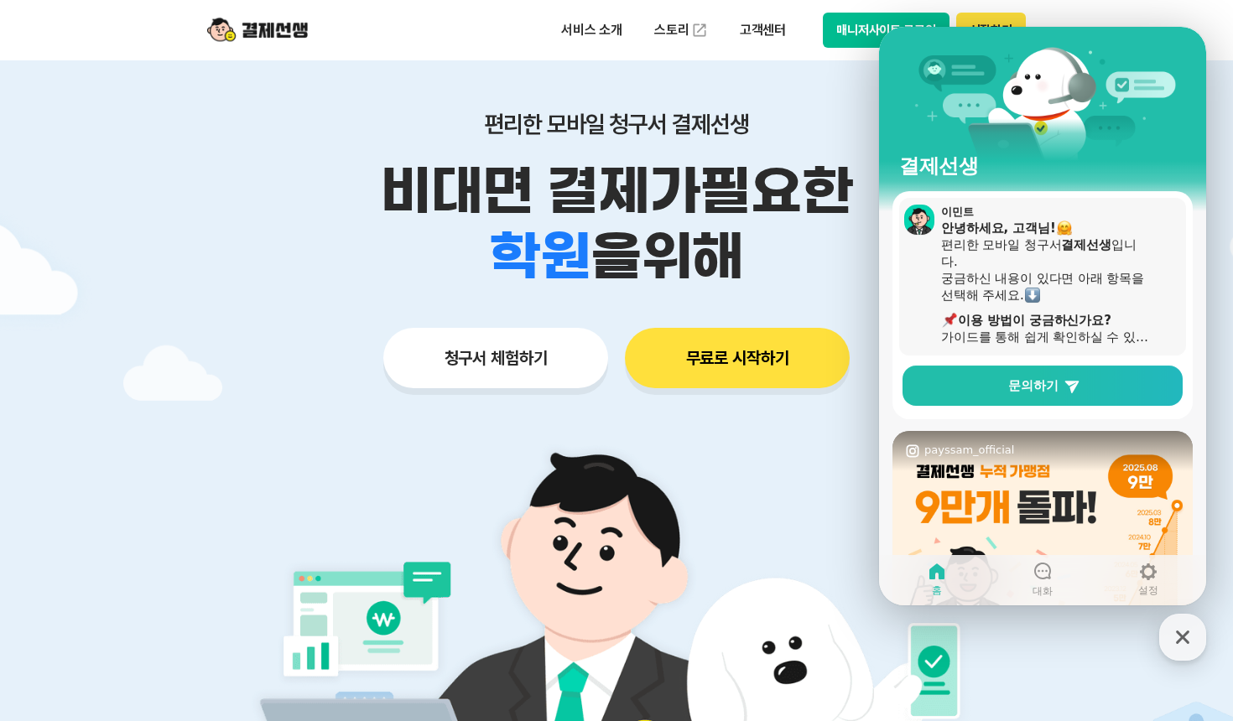
scroll to position [0, 0]
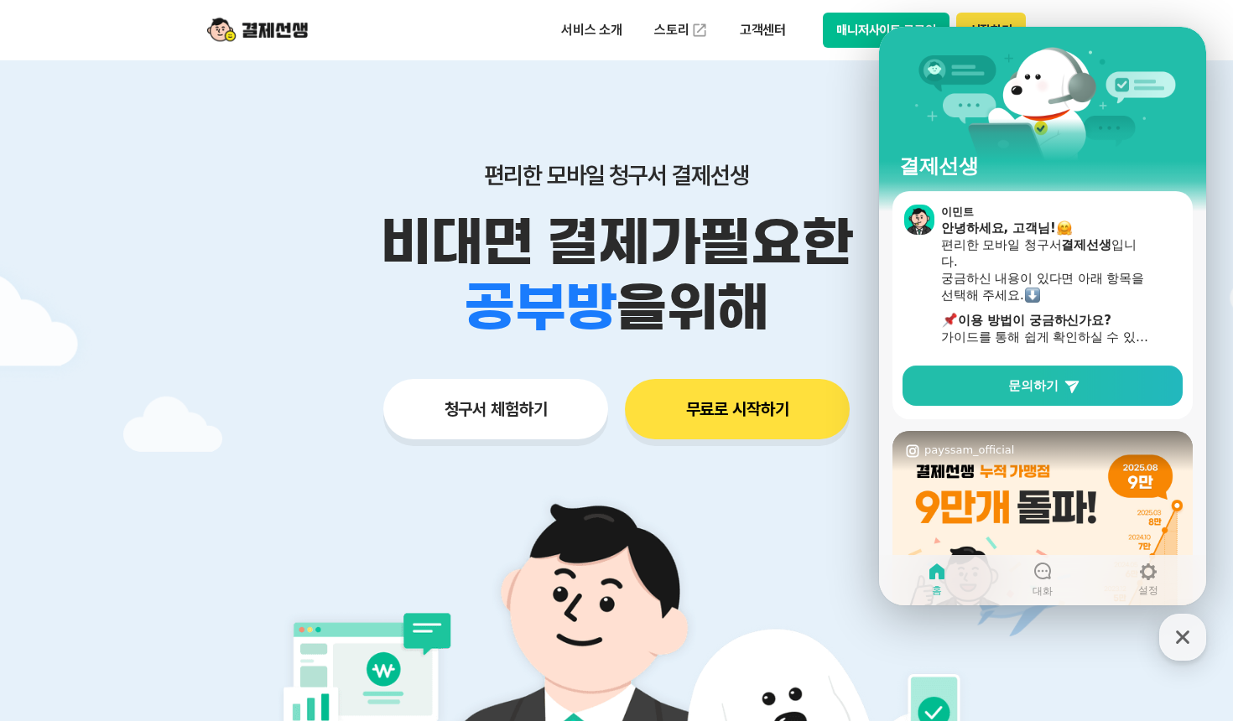
click at [966, 119] on div "결제선생" at bounding box center [1042, 109] width 327 height 164
click at [1123, 89] on div "결제선생" at bounding box center [1042, 109] width 327 height 164
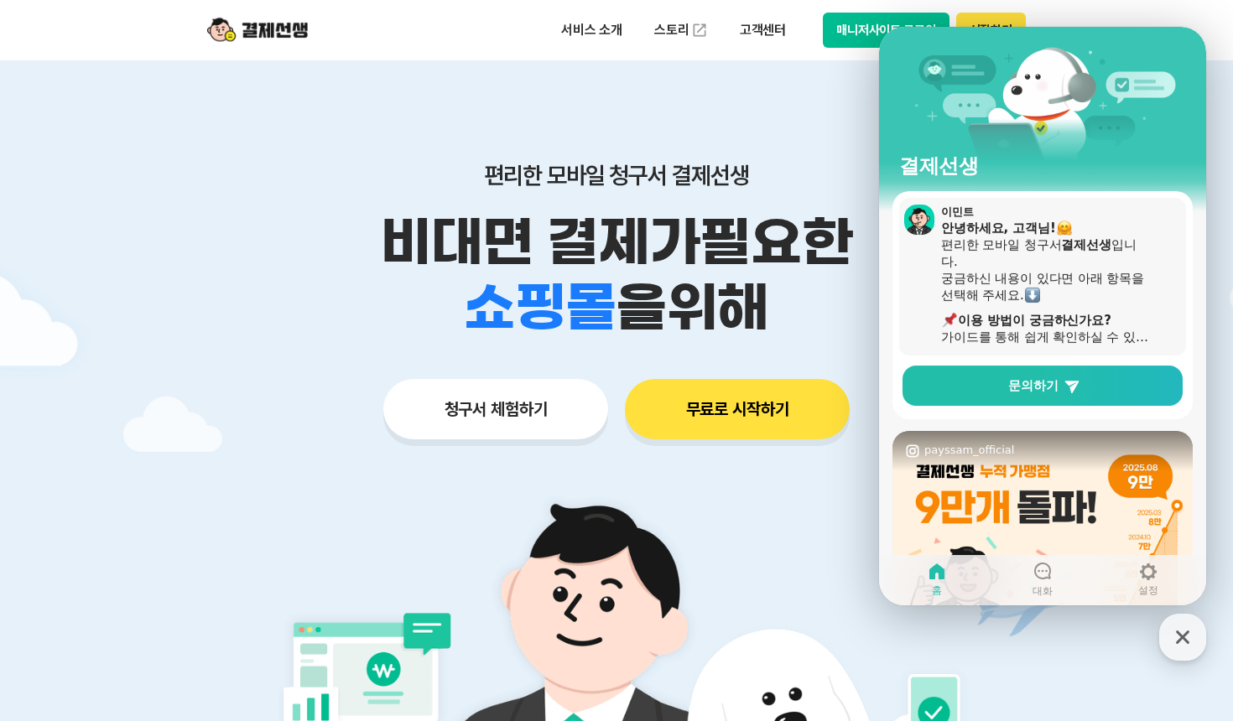
scroll to position [84, 0]
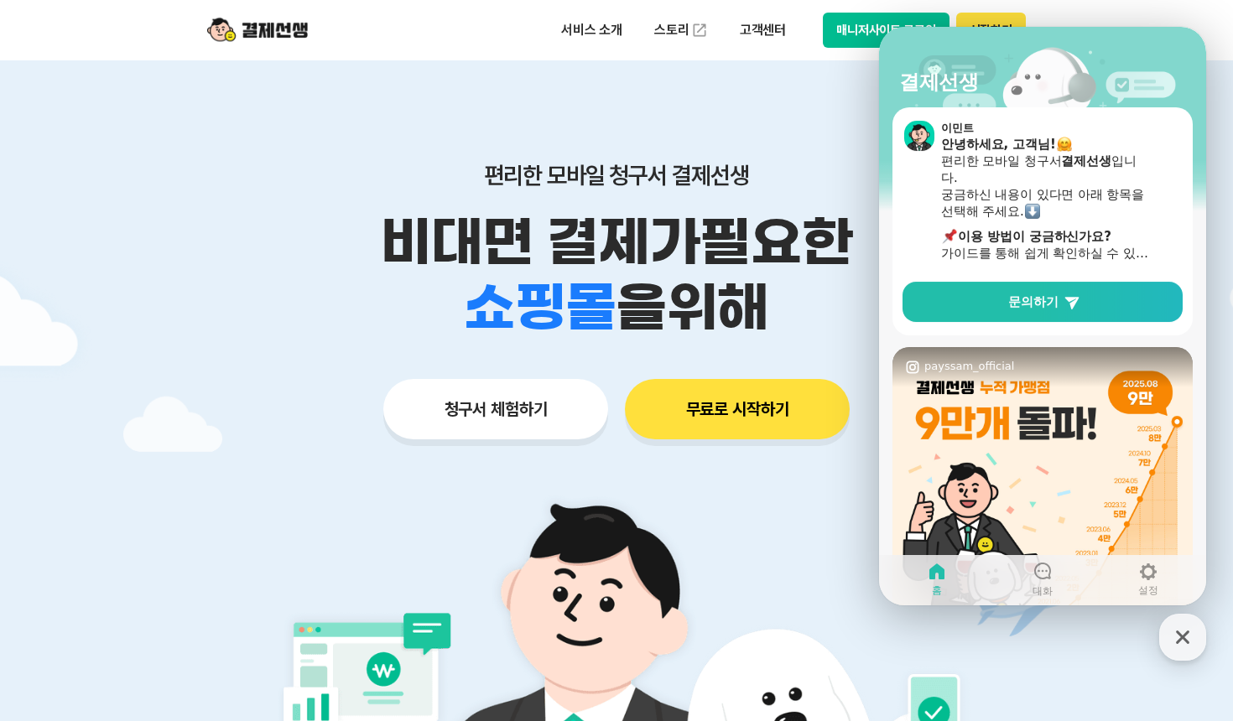
click at [1091, 326] on div "문의하기" at bounding box center [1042, 305] width 287 height 47
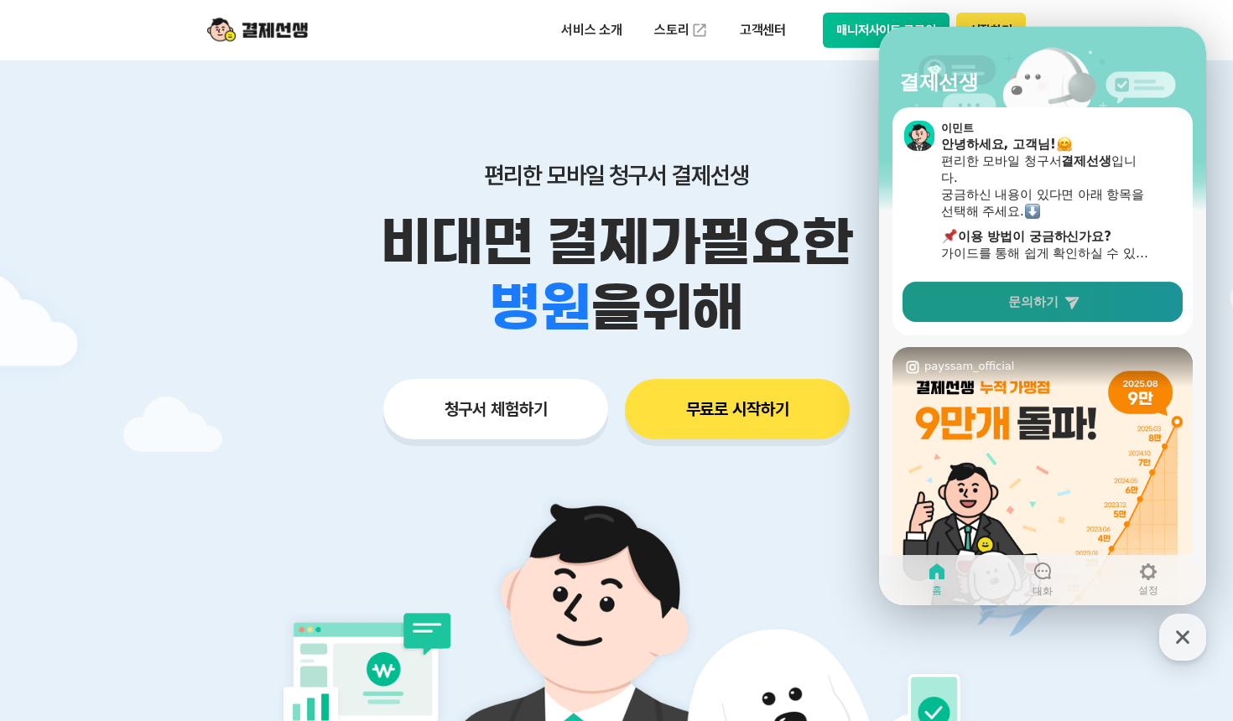
click at [1094, 309] on link "문의하기" at bounding box center [1043, 302] width 280 height 40
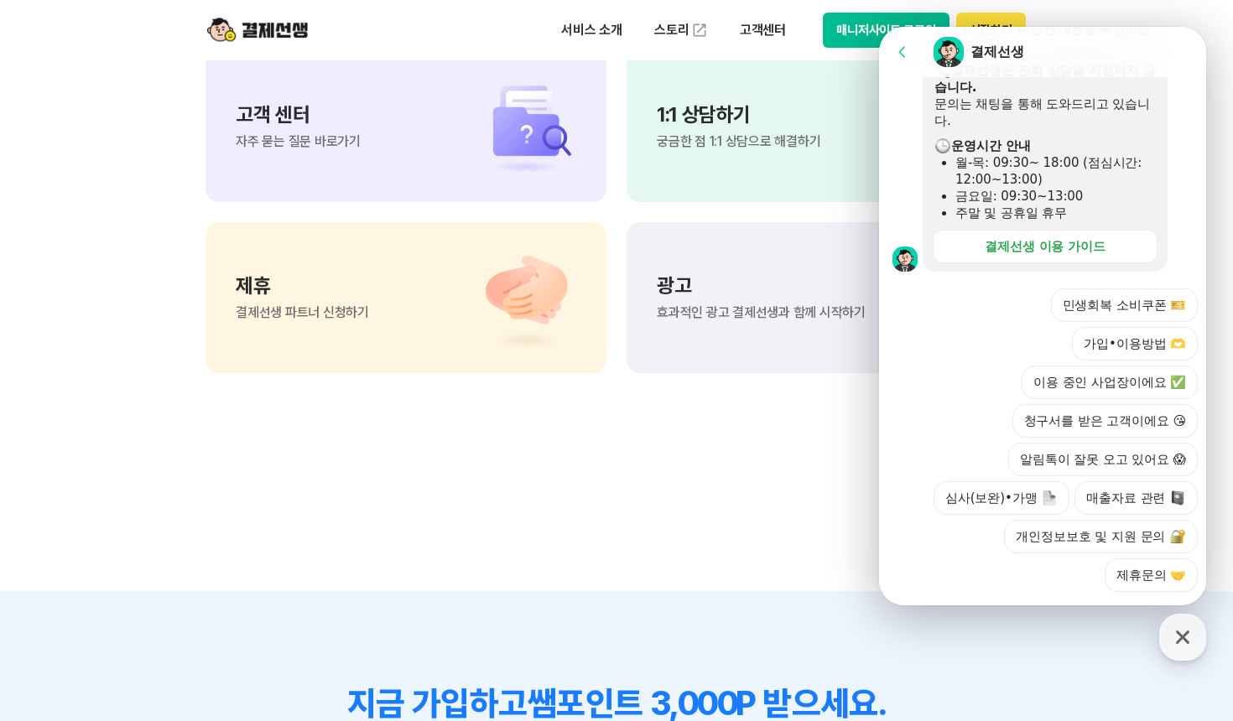
scroll to position [14211, 0]
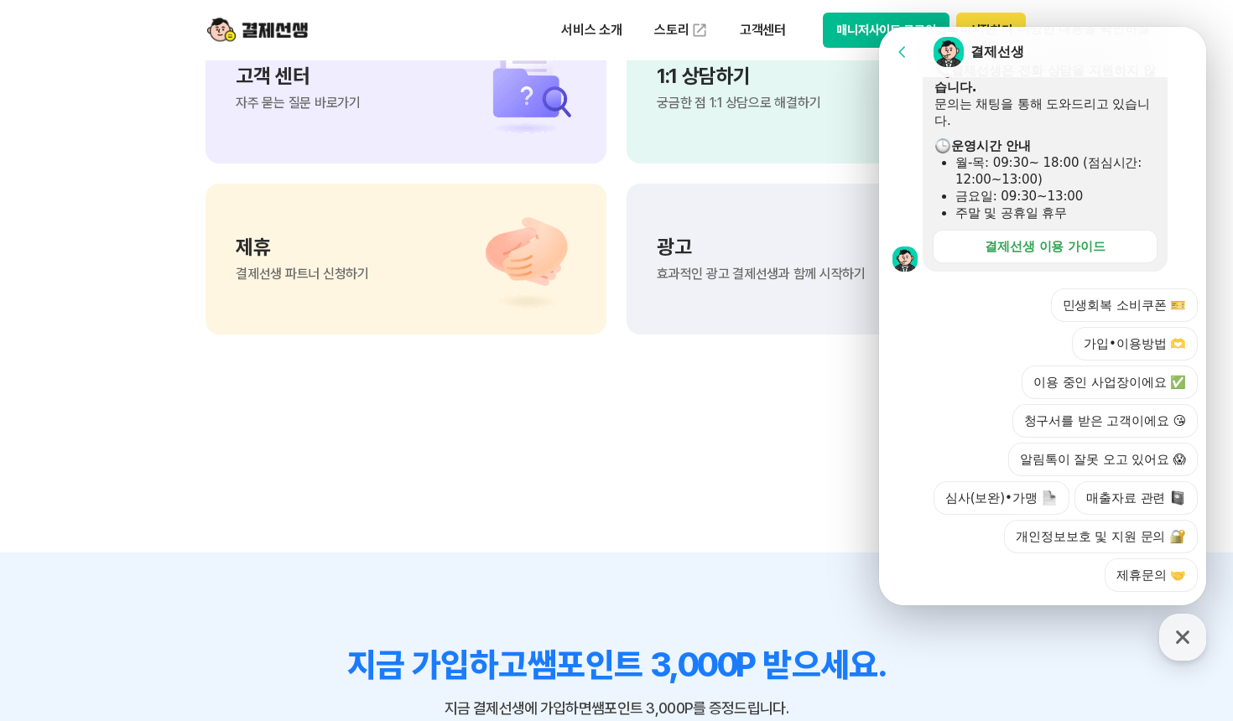
click at [740, 104] on span "궁금한 점 1:1 상담으로 해결하기" at bounding box center [739, 102] width 164 height 13
click at [803, 113] on div "1:1 상담하기 궁금한 점 1:1 상담으로 해결하기" at bounding box center [827, 88] width 401 height 151
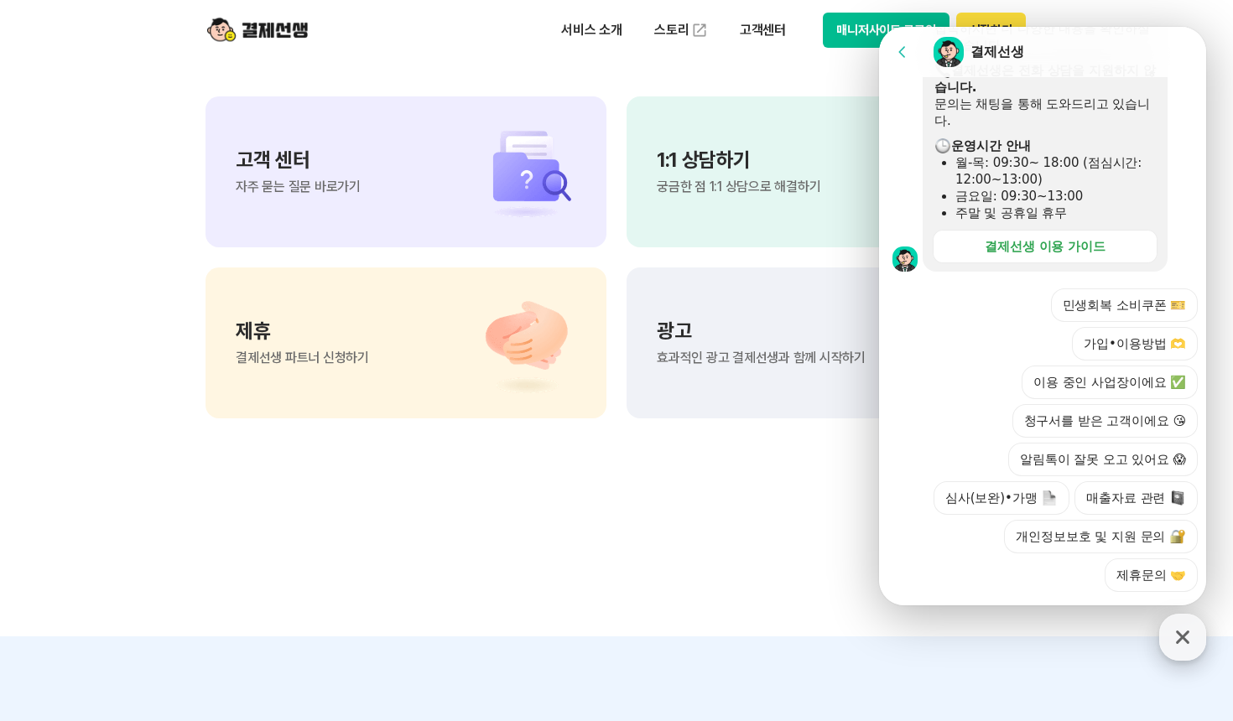
click at [1174, 642] on icon "button" at bounding box center [1183, 637] width 30 height 30
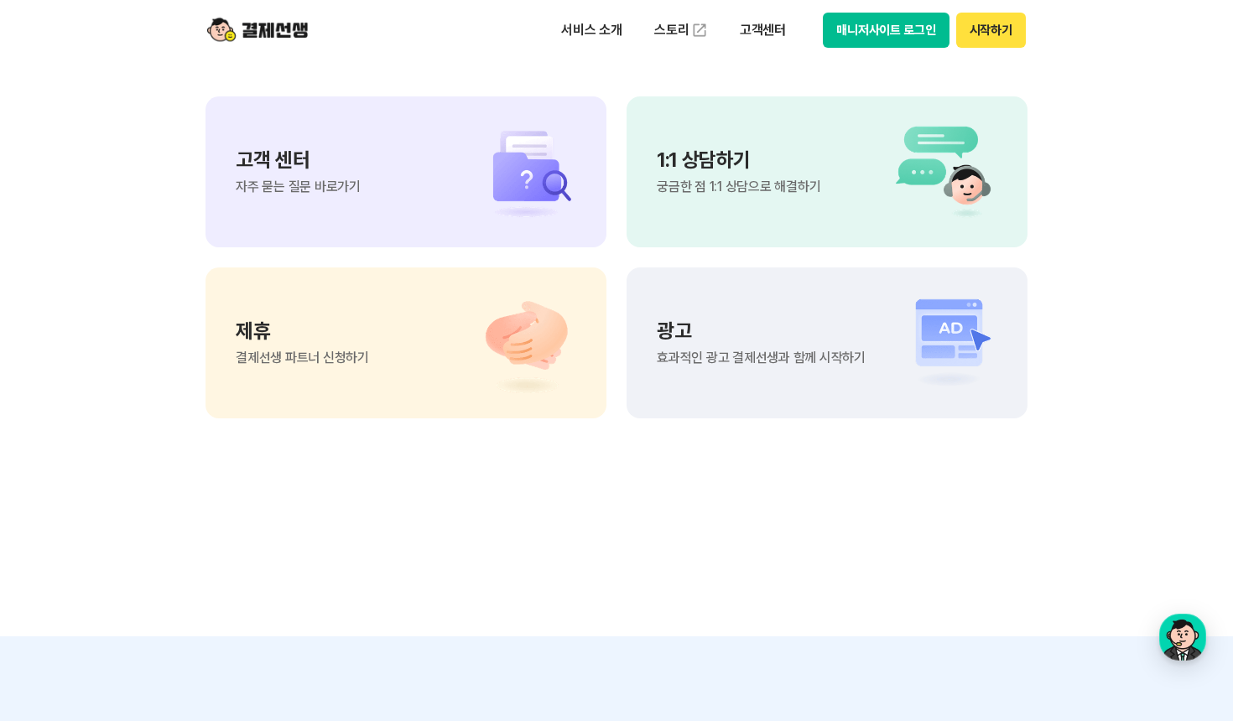
click at [931, 158] on img at bounding box center [938, 172] width 117 height 101
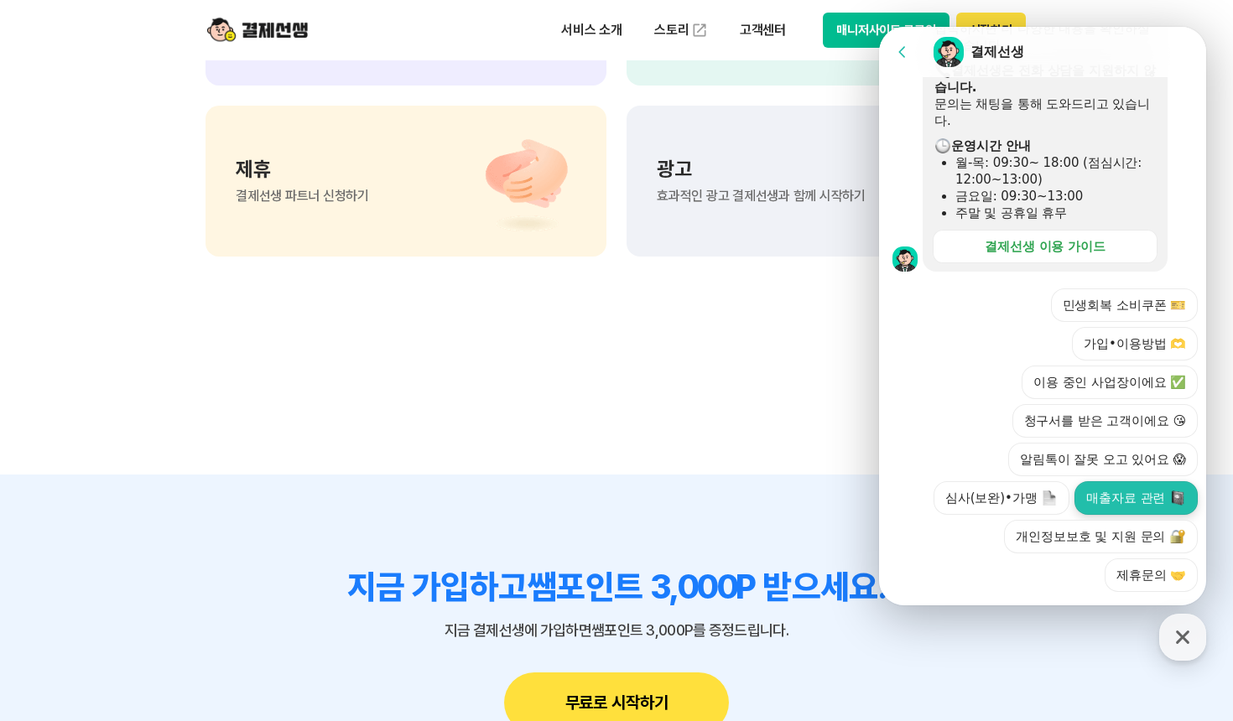
scroll to position [14295, 0]
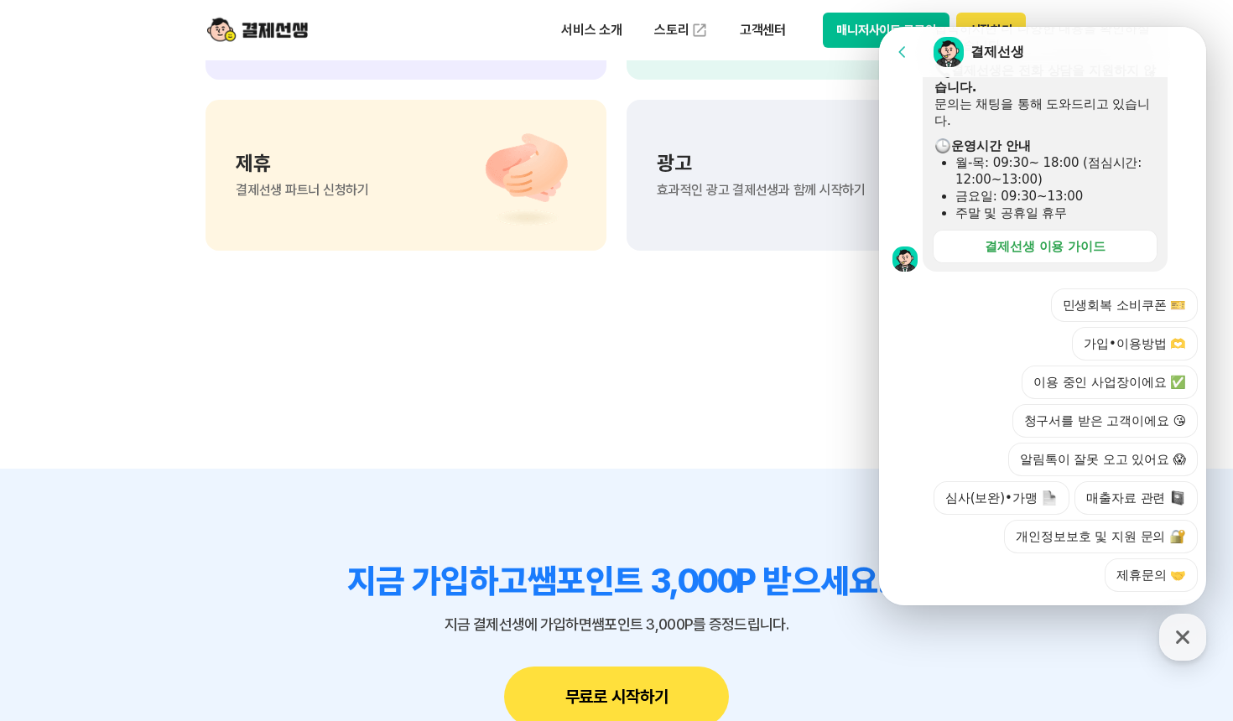
click at [949, 592] on div at bounding box center [1045, 614] width 332 height 45
click at [1021, 206] on div "주말 및 공휴일 휴무" at bounding box center [1055, 213] width 200 height 17
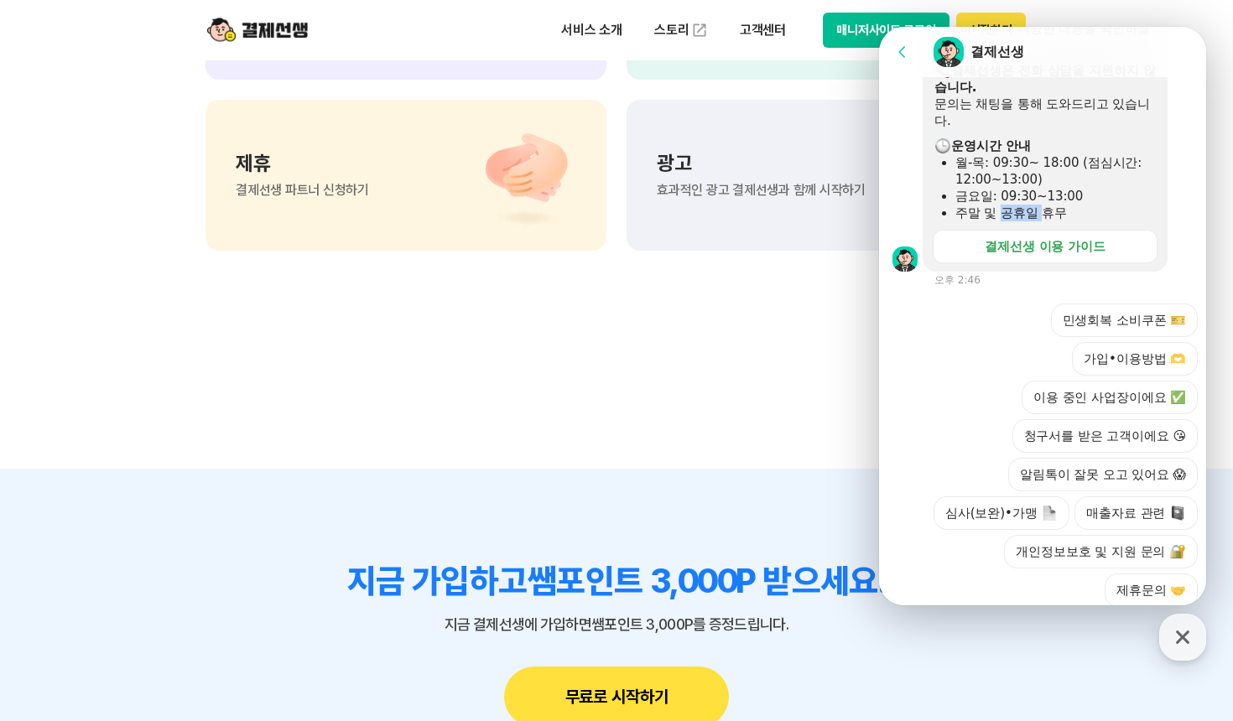
click at [1021, 206] on div "주말 및 공휴일 휴무" at bounding box center [1055, 213] width 200 height 17
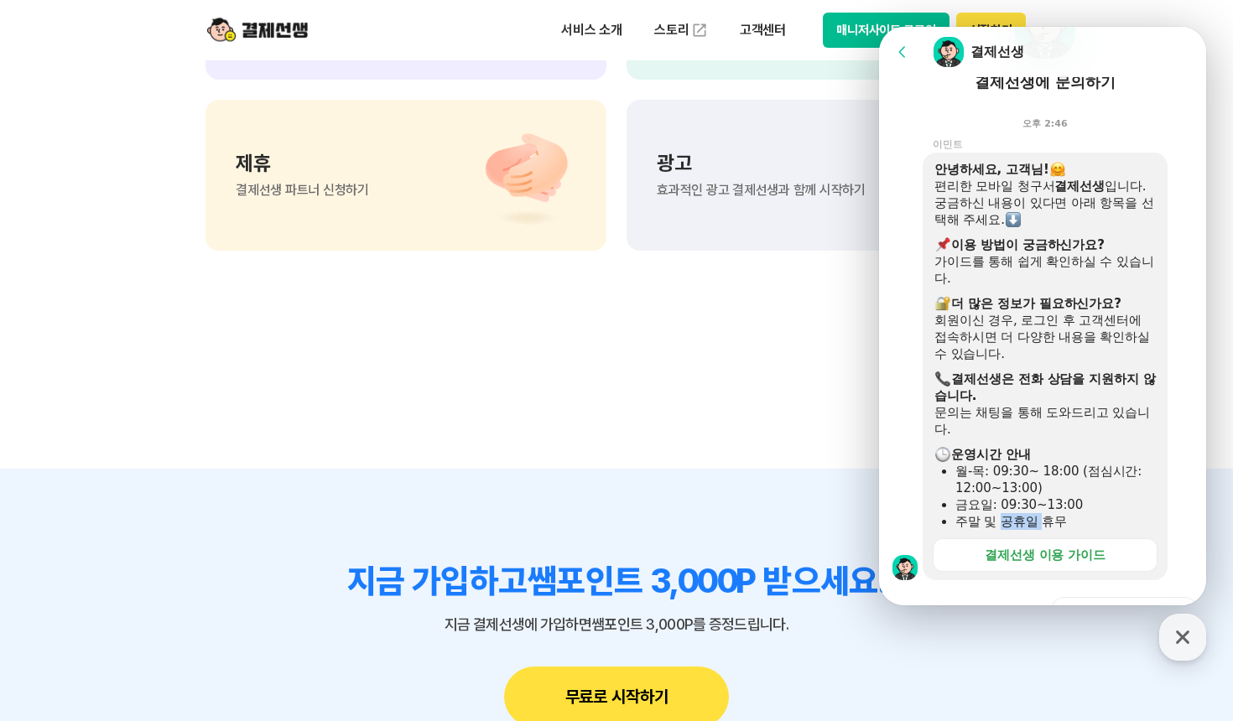
scroll to position [133, 0]
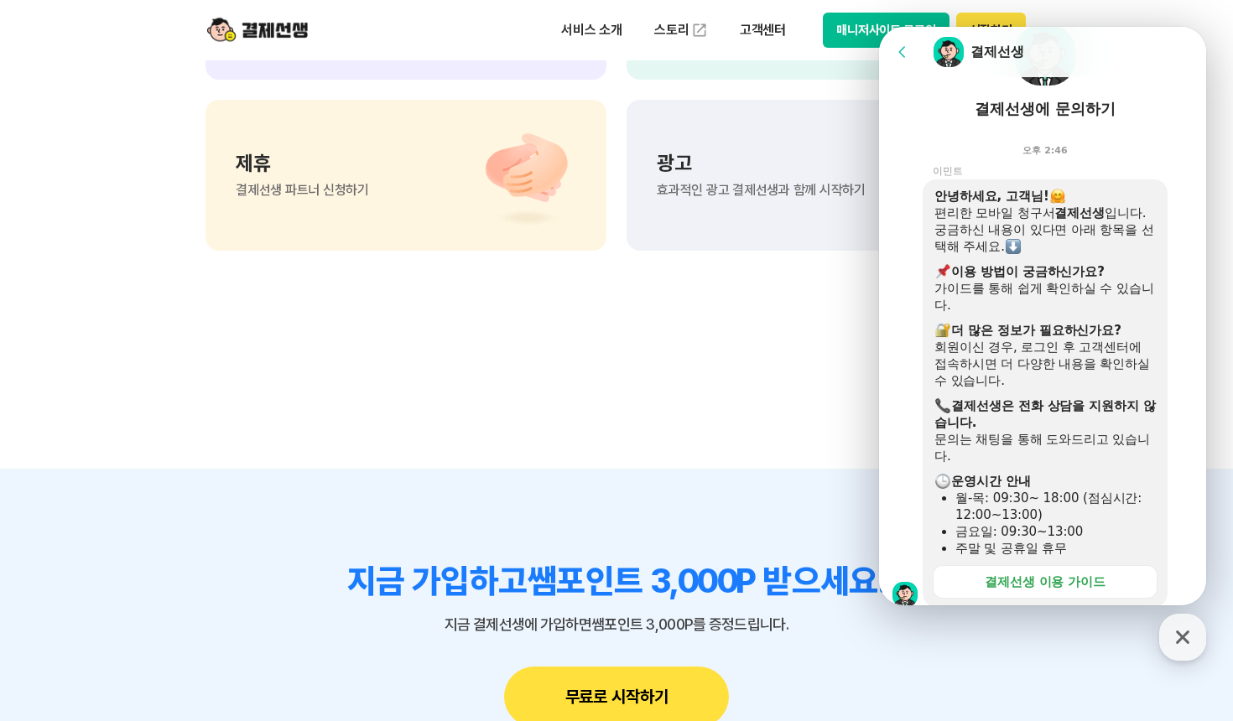
click at [991, 373] on div "회원이신 경우, 로그인 후 고객센터에 접속하시면 더 다양한 내용을 확인하실 수 있습니다." at bounding box center [1044, 364] width 221 height 50
click at [983, 419] on b "결제선생은 전화 상담을 지원하지 않습니다." at bounding box center [1044, 414] width 221 height 32
click at [909, 592] on img at bounding box center [904, 594] width 25 height 25
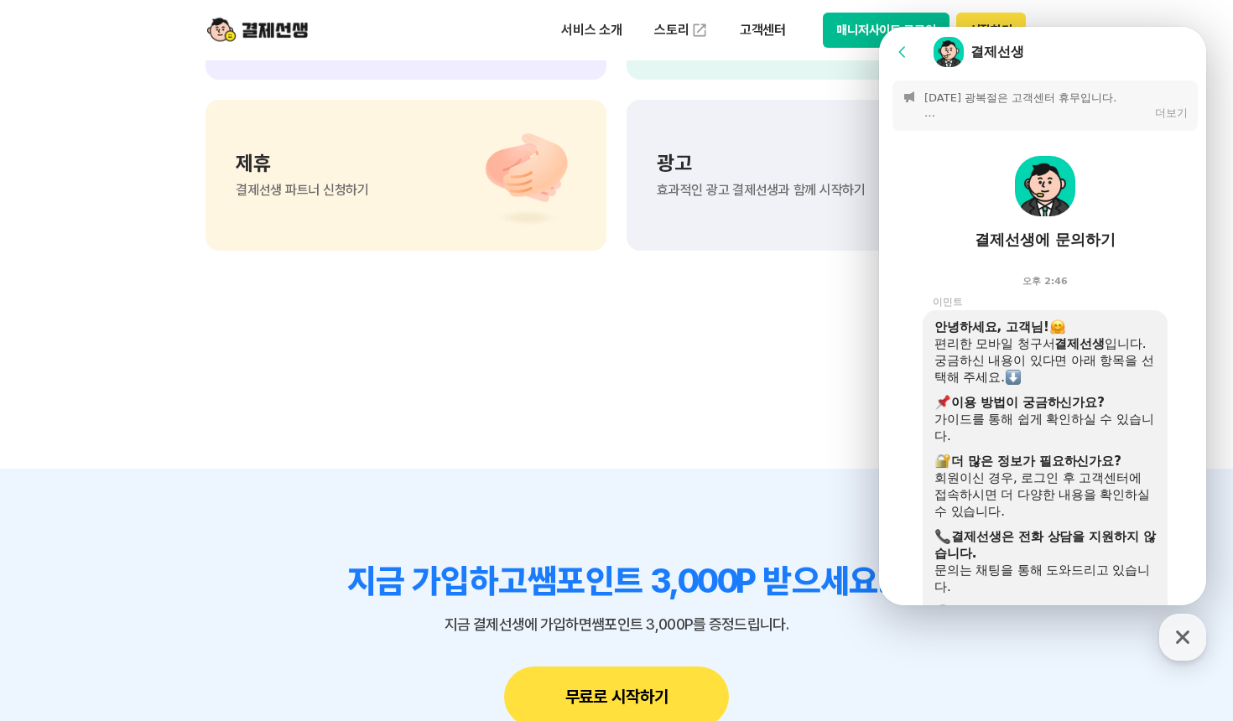
scroll to position [0, 0]
click at [1164, 111] on div "더보기" at bounding box center [1171, 114] width 33 height 15
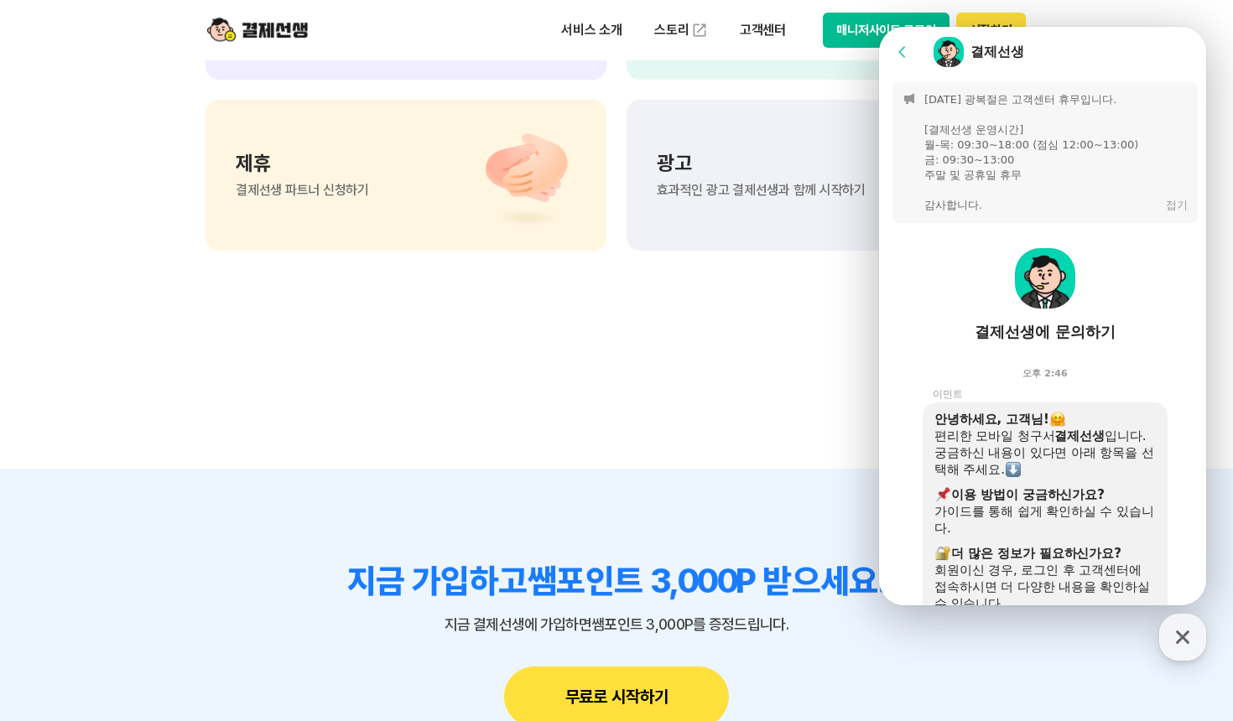
click at [1168, 199] on button "접기" at bounding box center [1177, 205] width 22 height 15
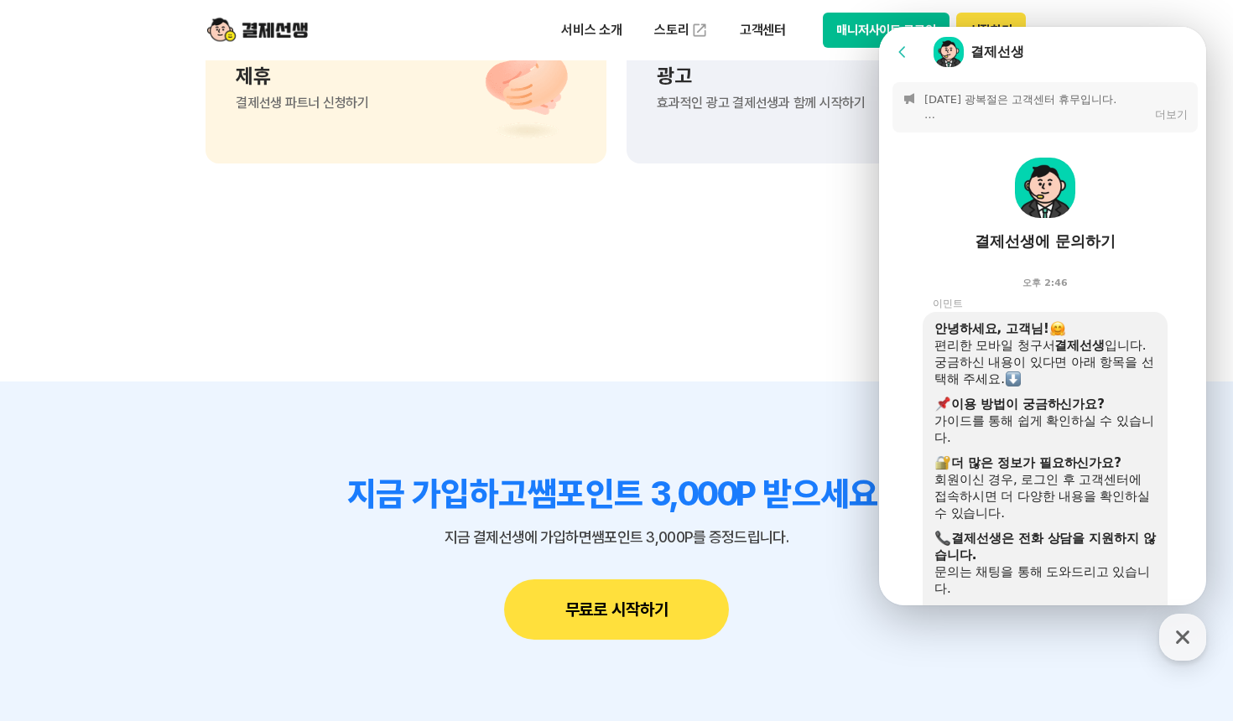
scroll to position [14463, 0]
